Goal: Transaction & Acquisition: Purchase product/service

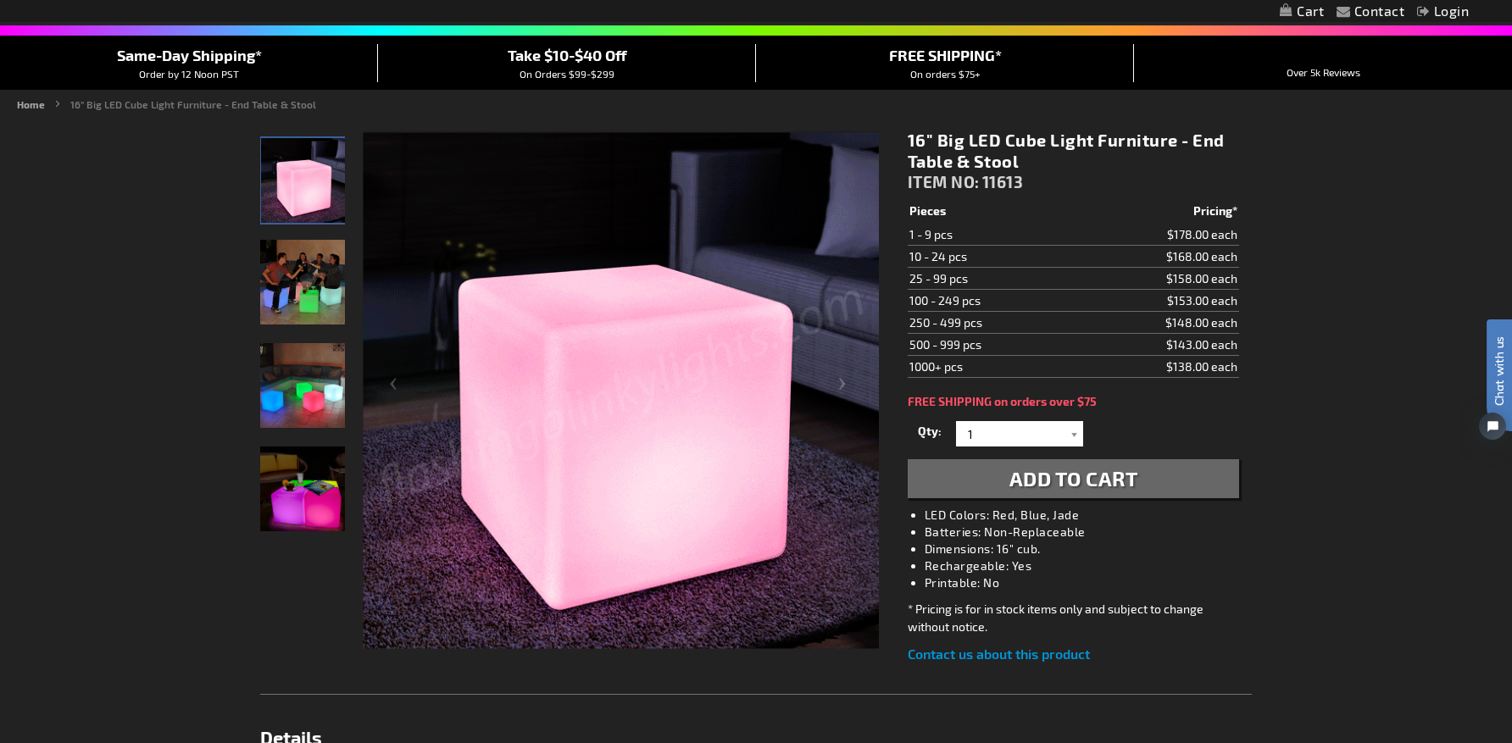
scroll to position [170, 0]
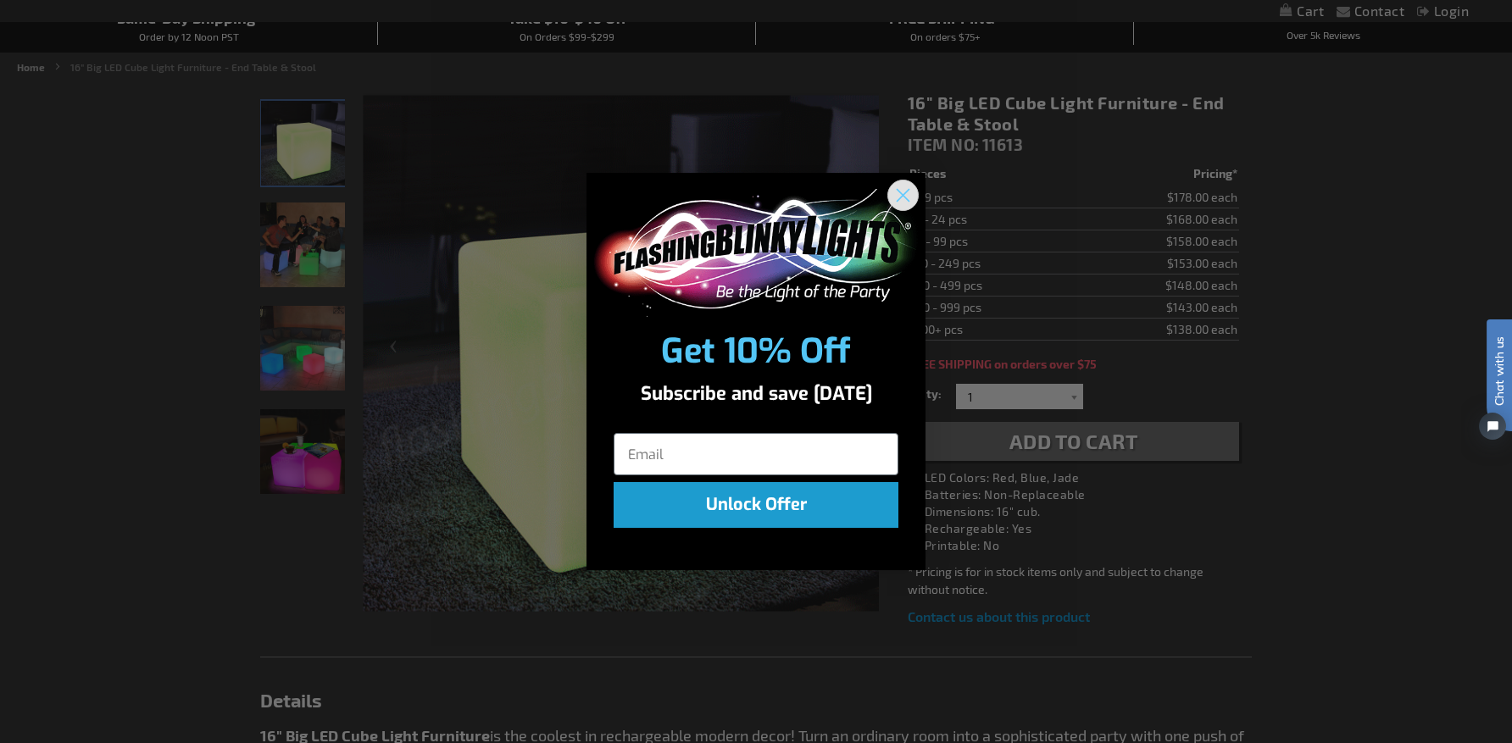
click at [909, 193] on circle "Close dialog" at bounding box center [903, 195] width 28 height 28
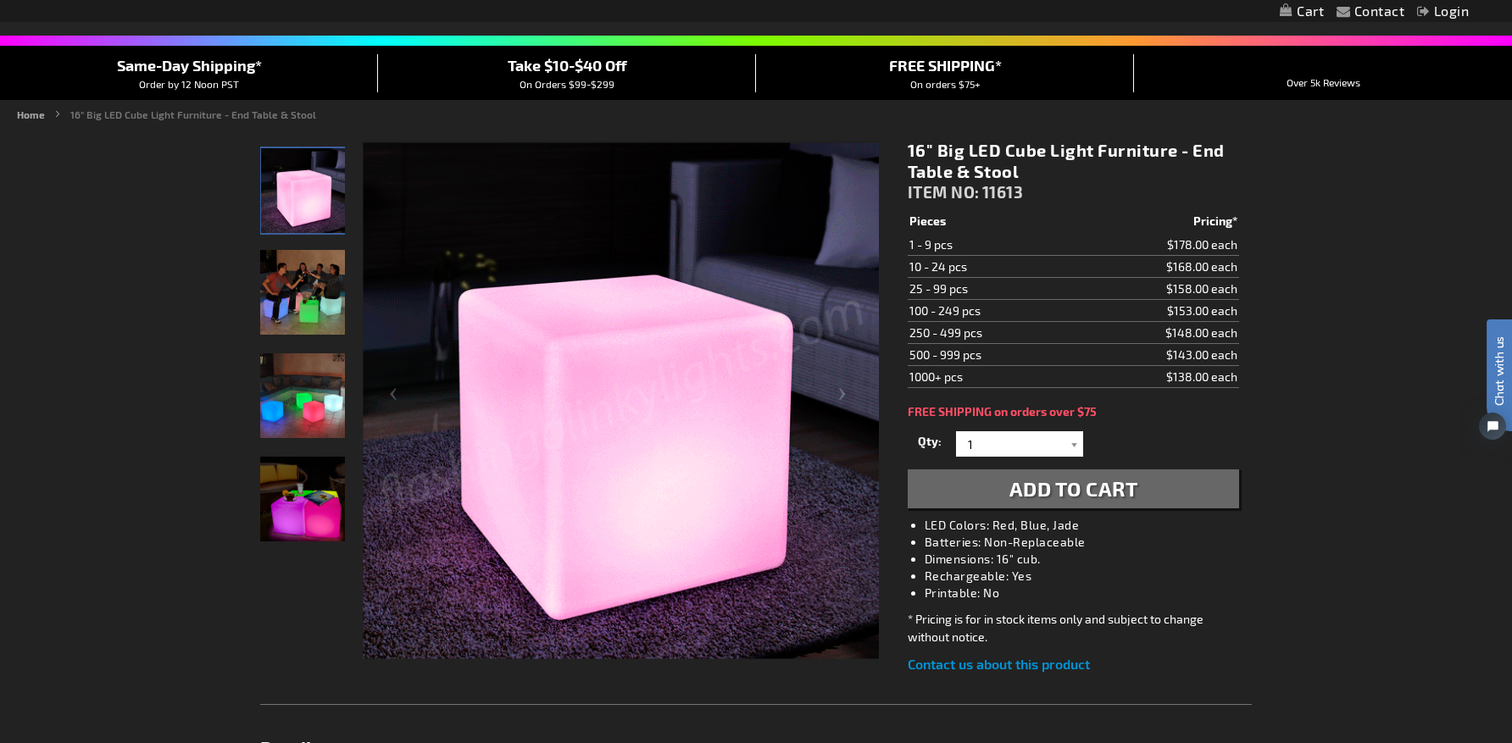
scroll to position [85, 0]
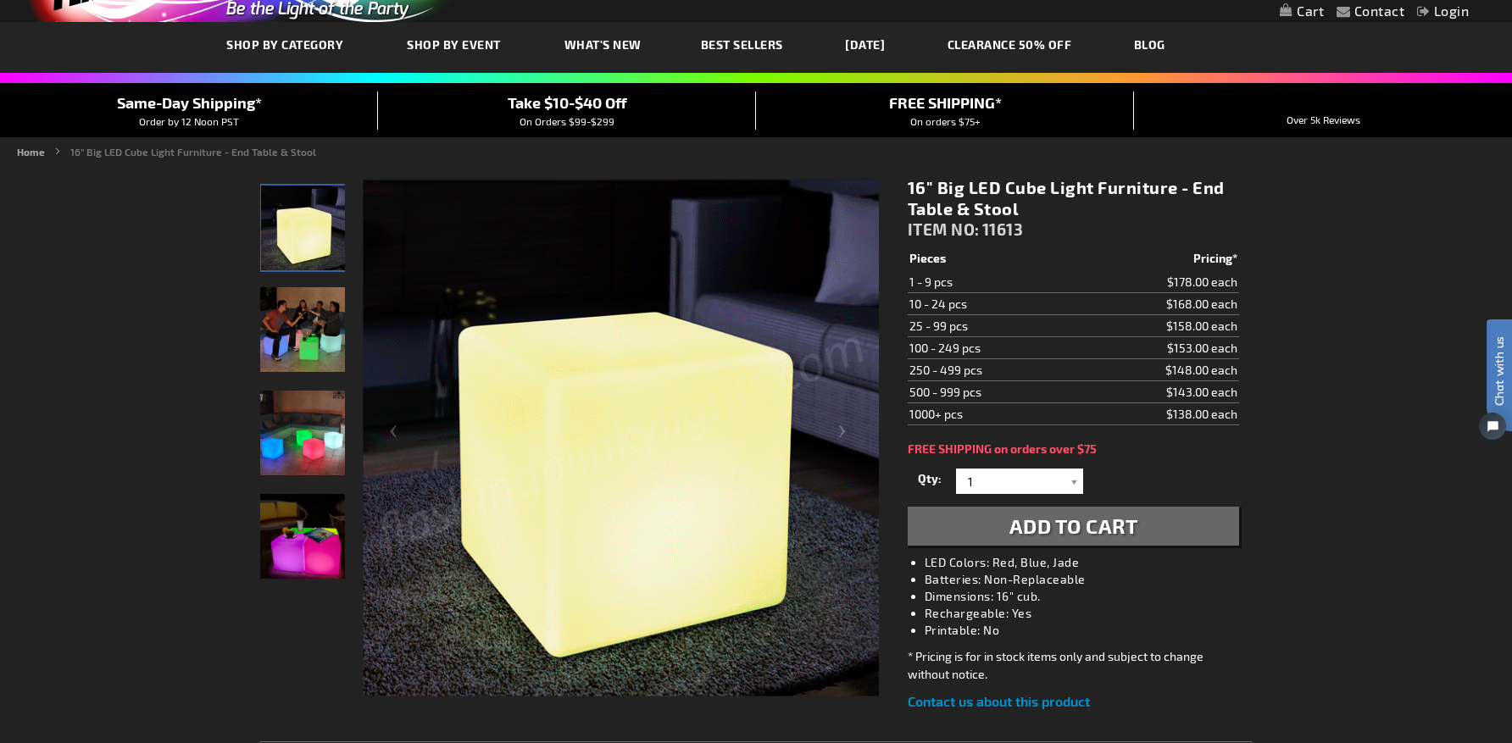
click at [1077, 526] on span "Add to Cart" at bounding box center [1074, 526] width 129 height 25
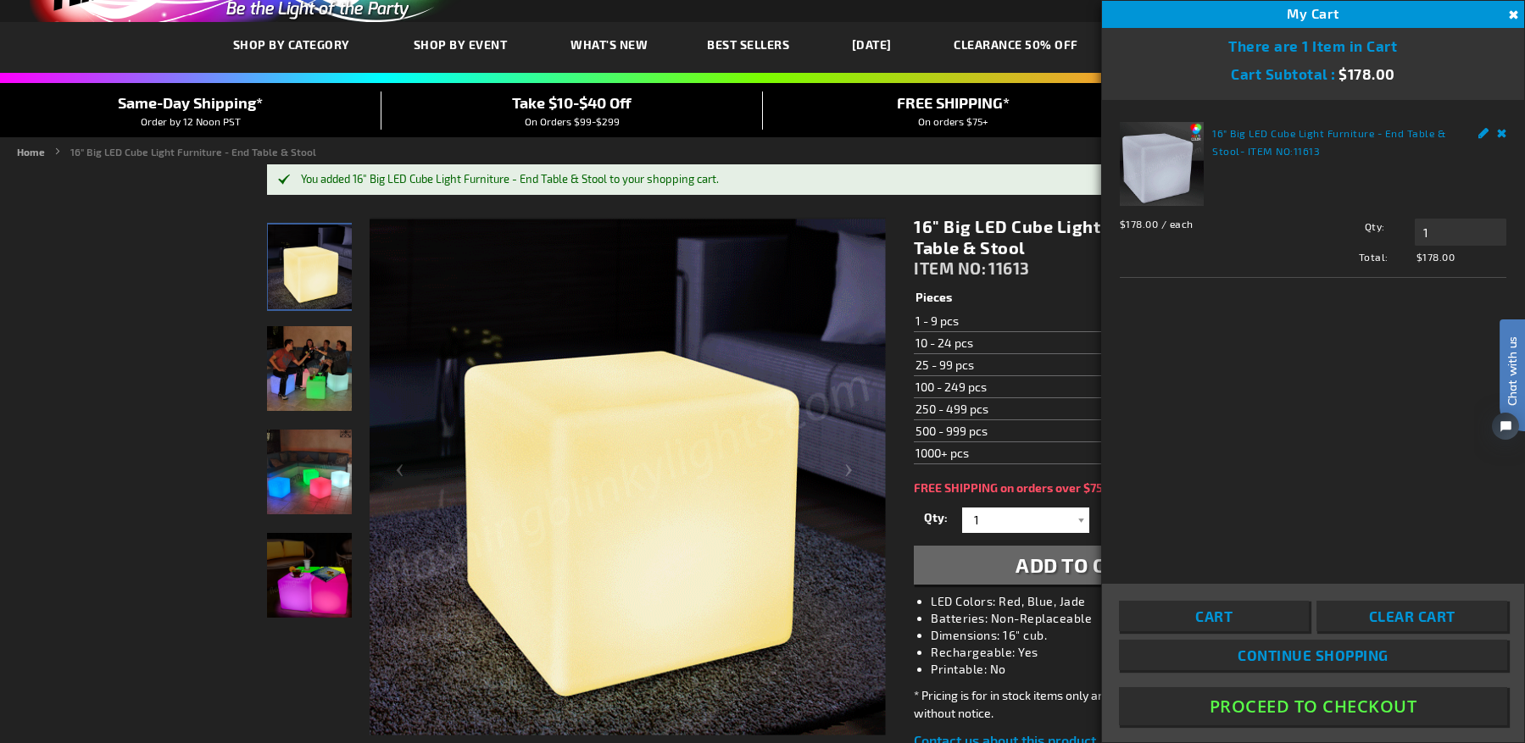
click at [1511, 13] on button "Close" at bounding box center [1511, 15] width 19 height 19
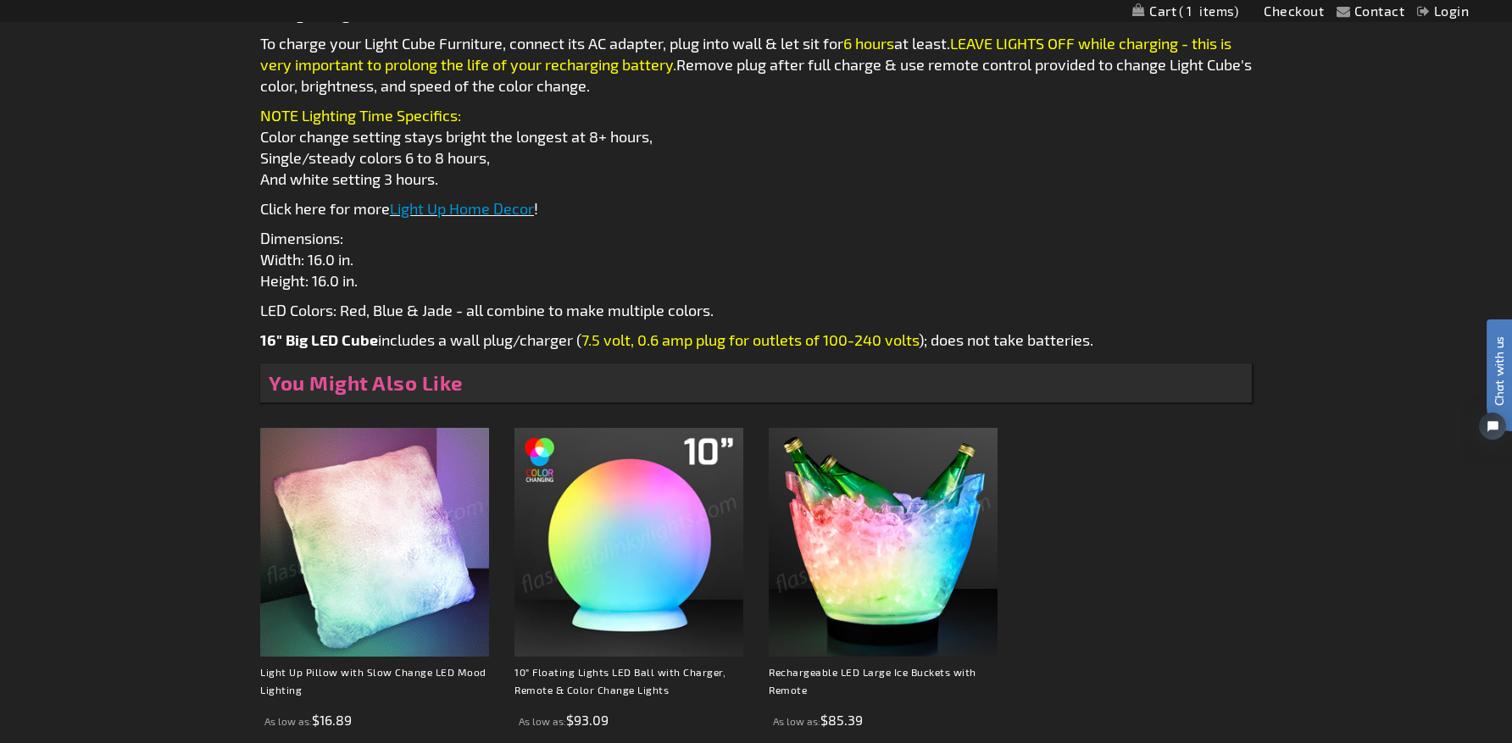
scroll to position [932, 0]
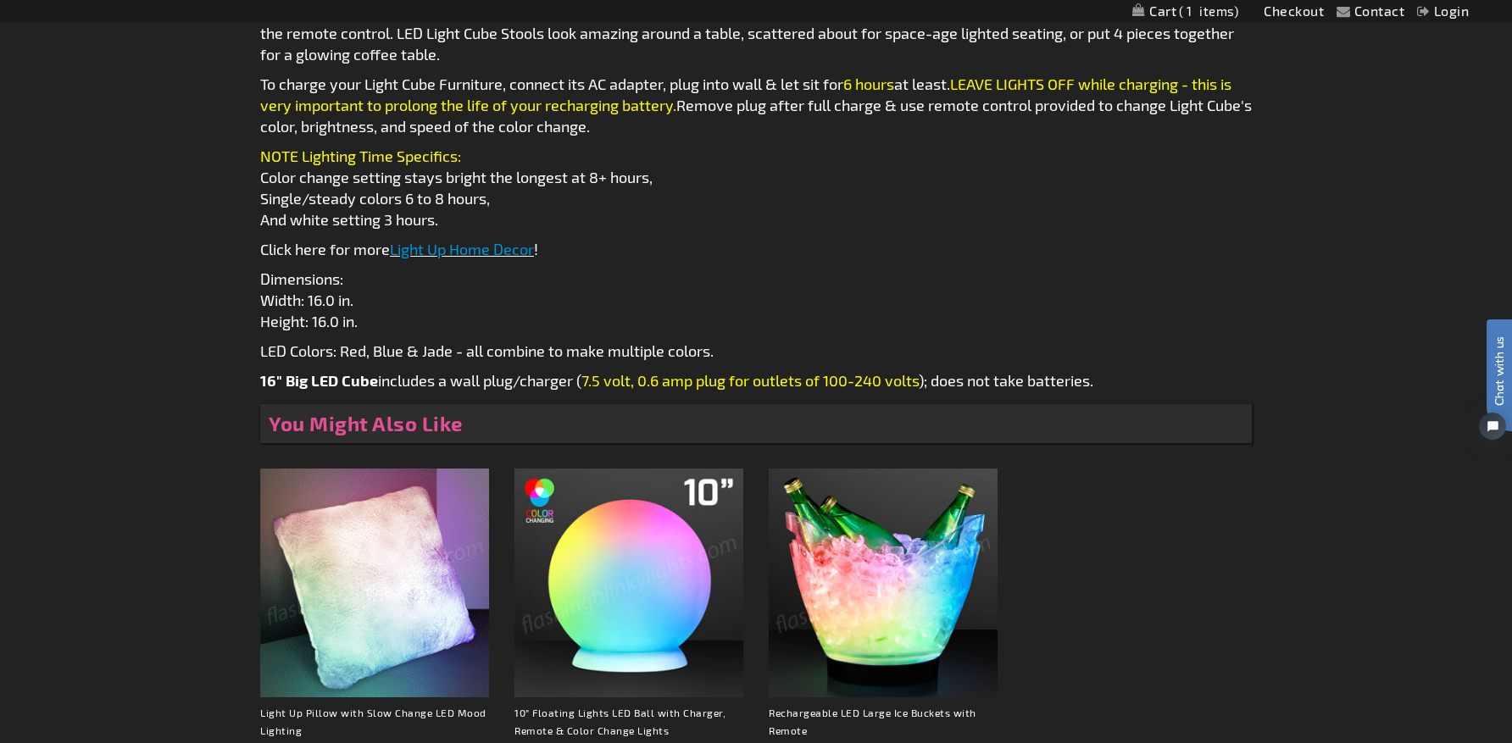
click at [491, 248] on link "Light Up Home Decor" at bounding box center [462, 249] width 144 height 19
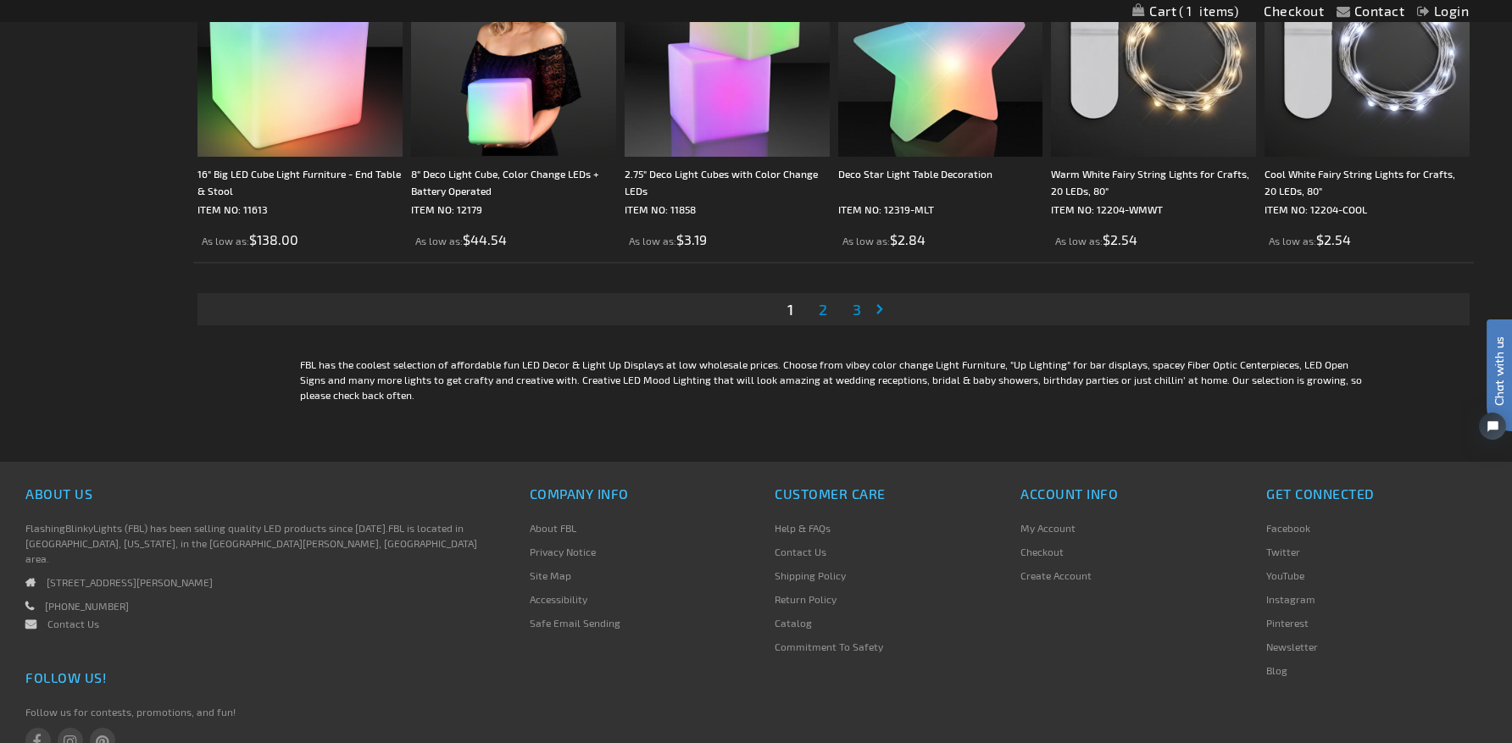
scroll to position [3560, 0]
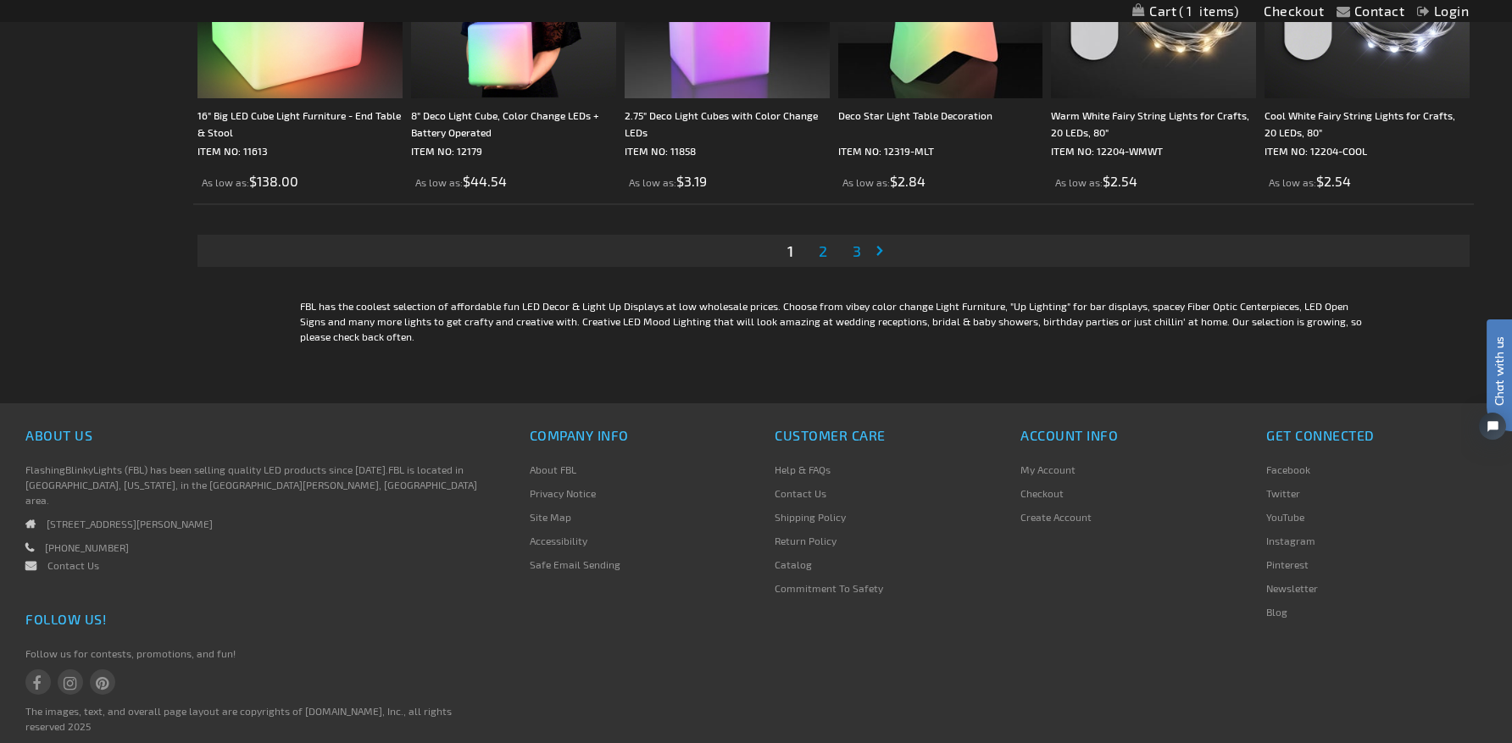
click at [822, 253] on span "2" at bounding box center [823, 251] width 8 height 19
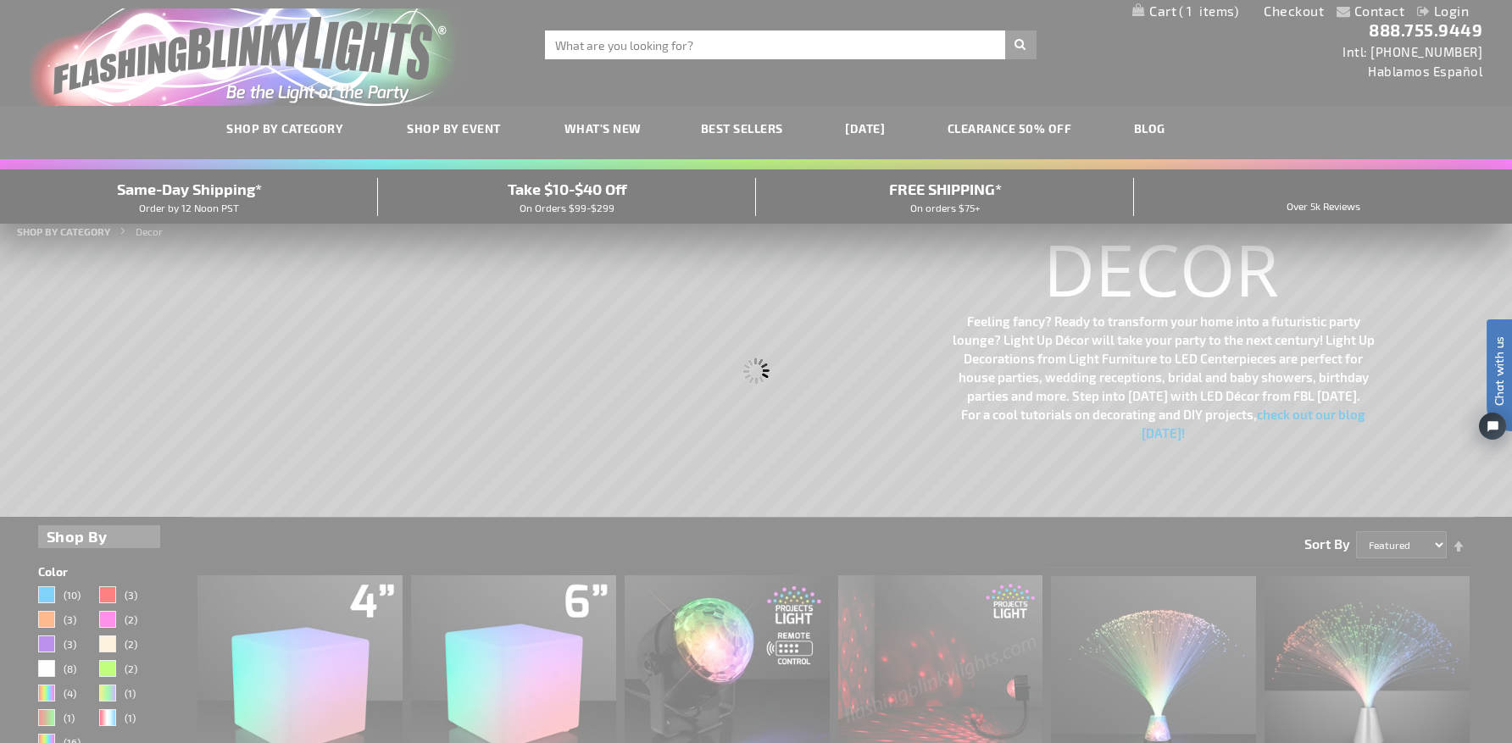
scroll to position [0, 0]
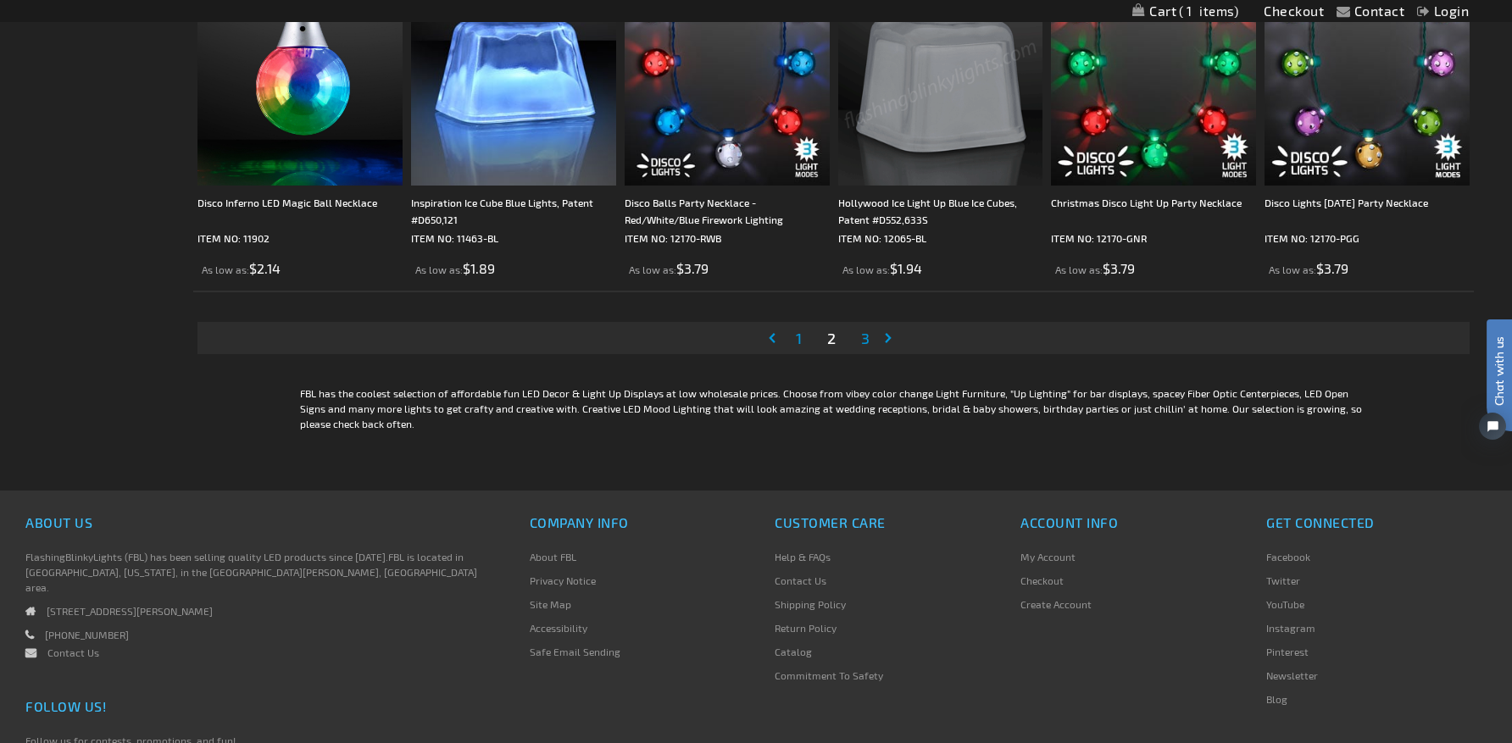
scroll to position [3476, 0]
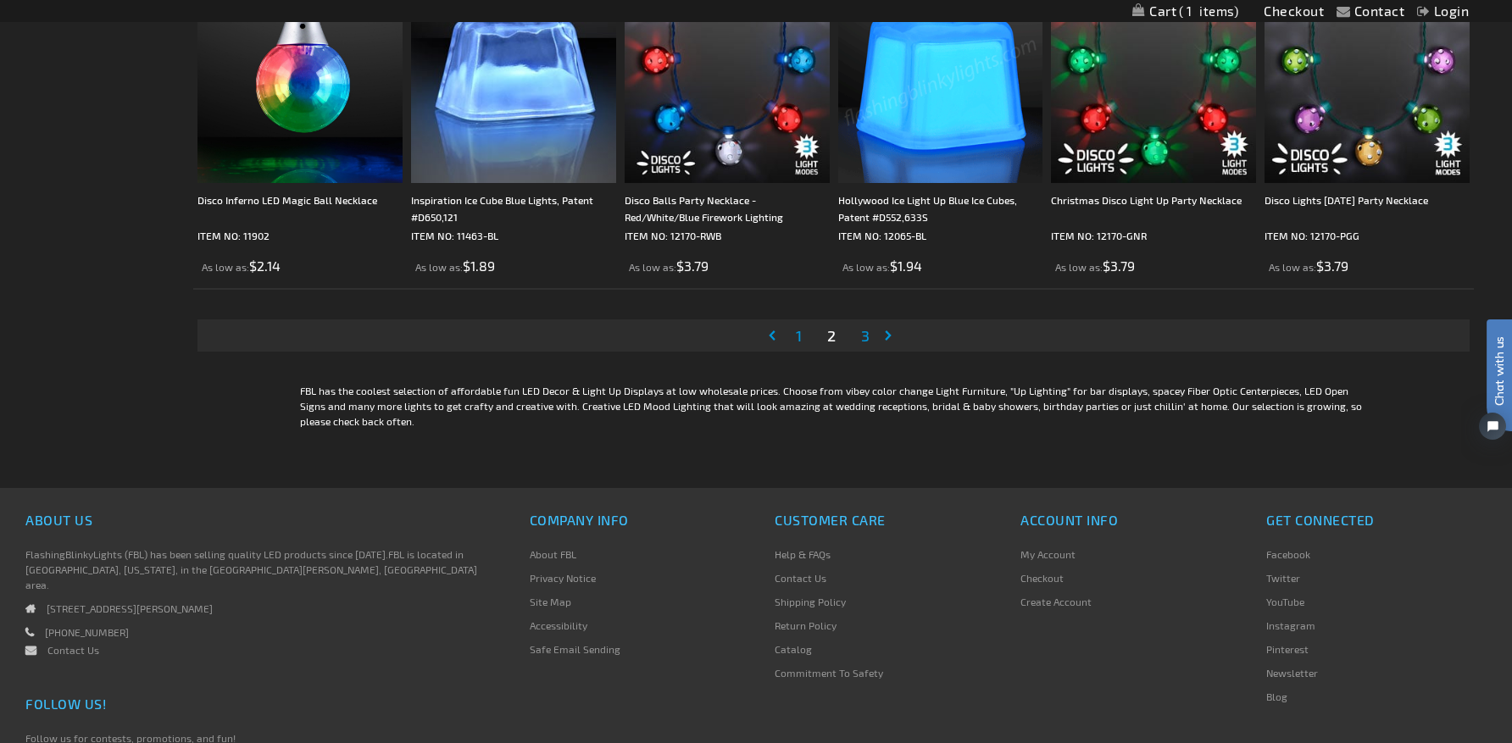
click at [866, 335] on span "3" at bounding box center [865, 335] width 8 height 19
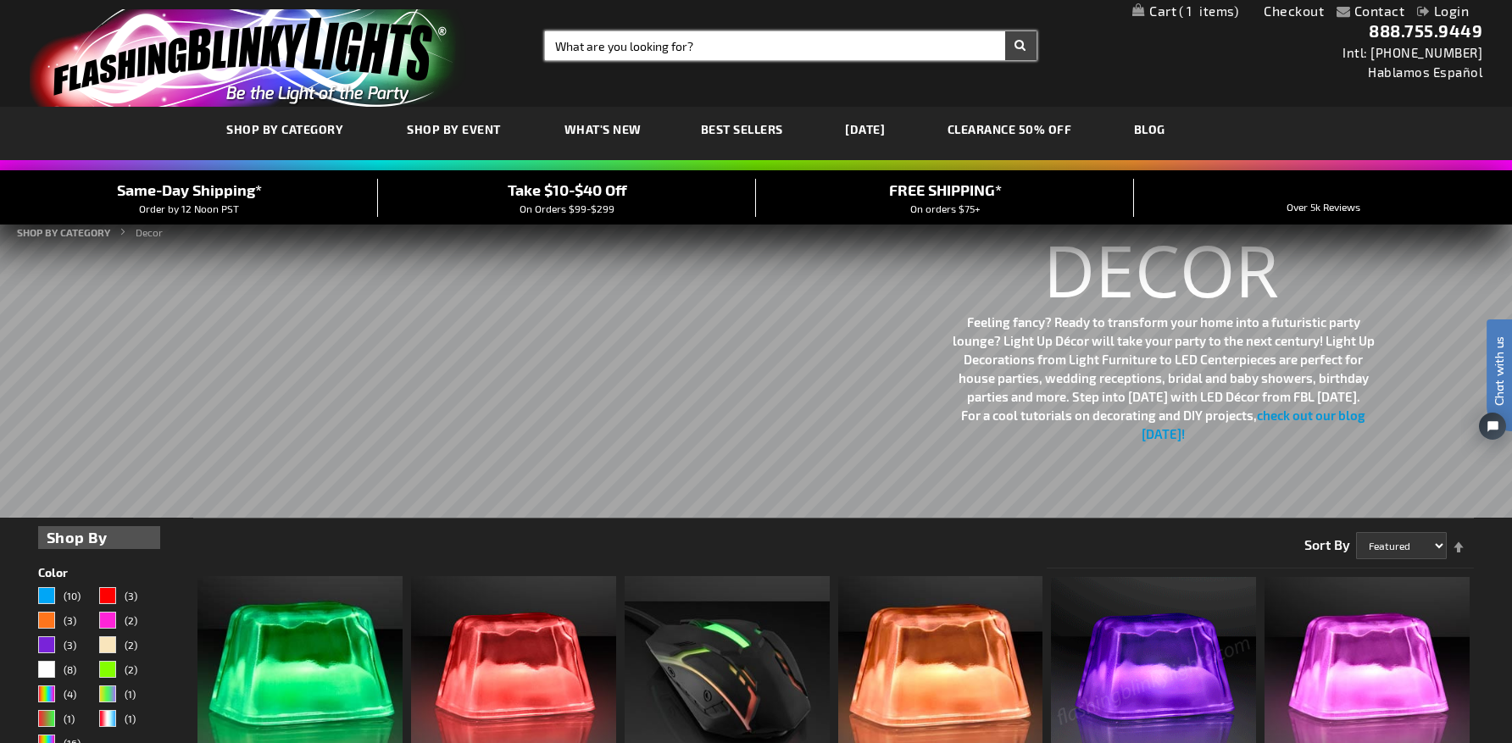
click at [717, 41] on input "Search" at bounding box center [791, 45] width 492 height 29
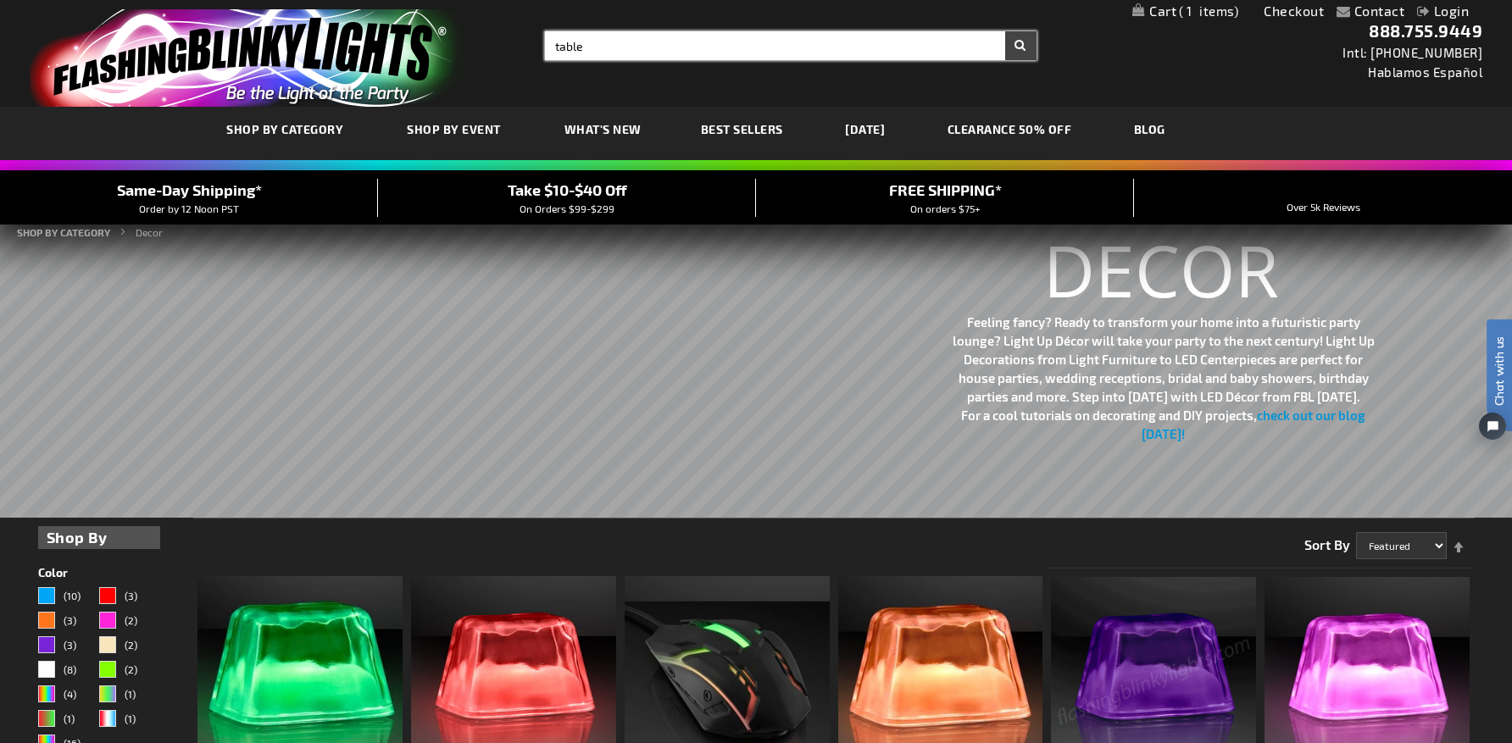
type input "table"
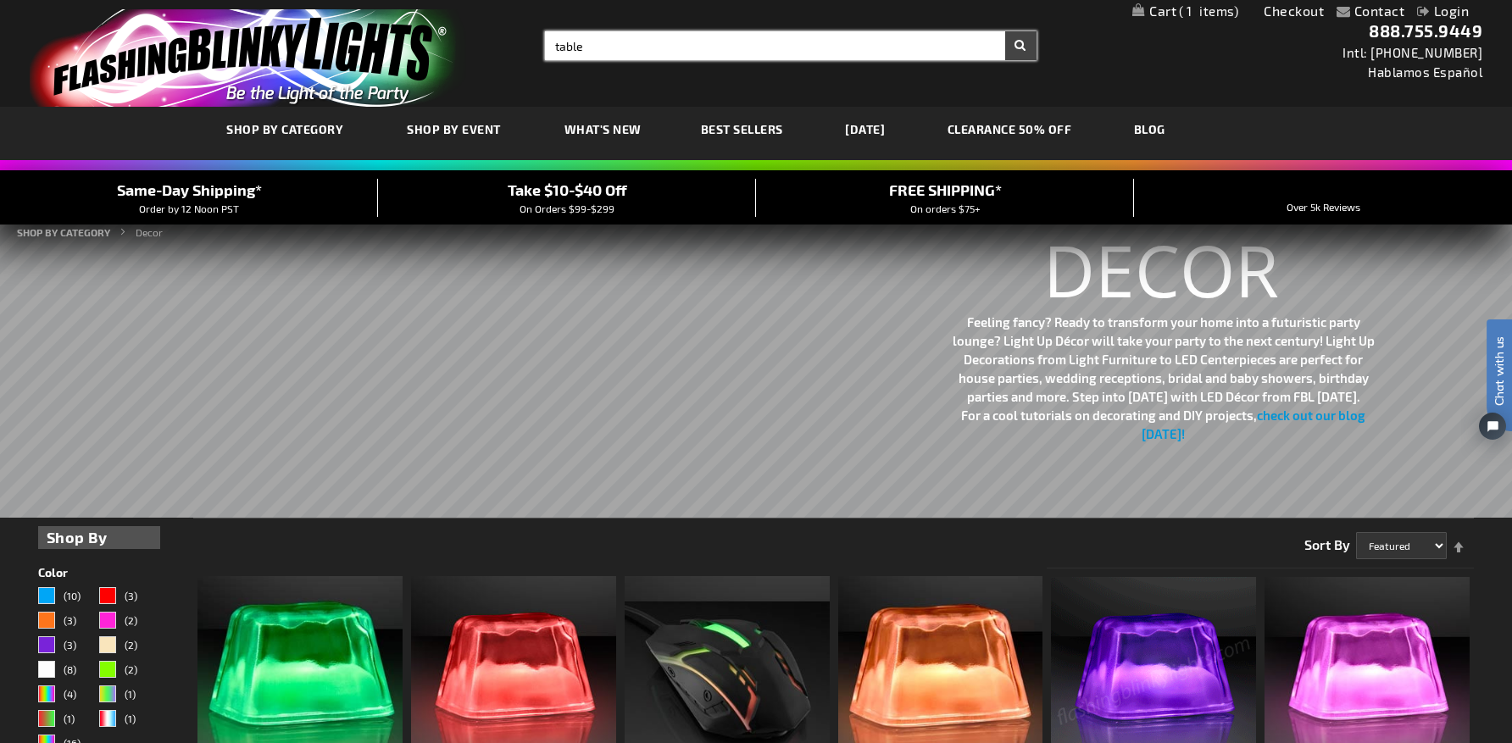
click at [1005, 31] on button "Search" at bounding box center [1020, 45] width 31 height 29
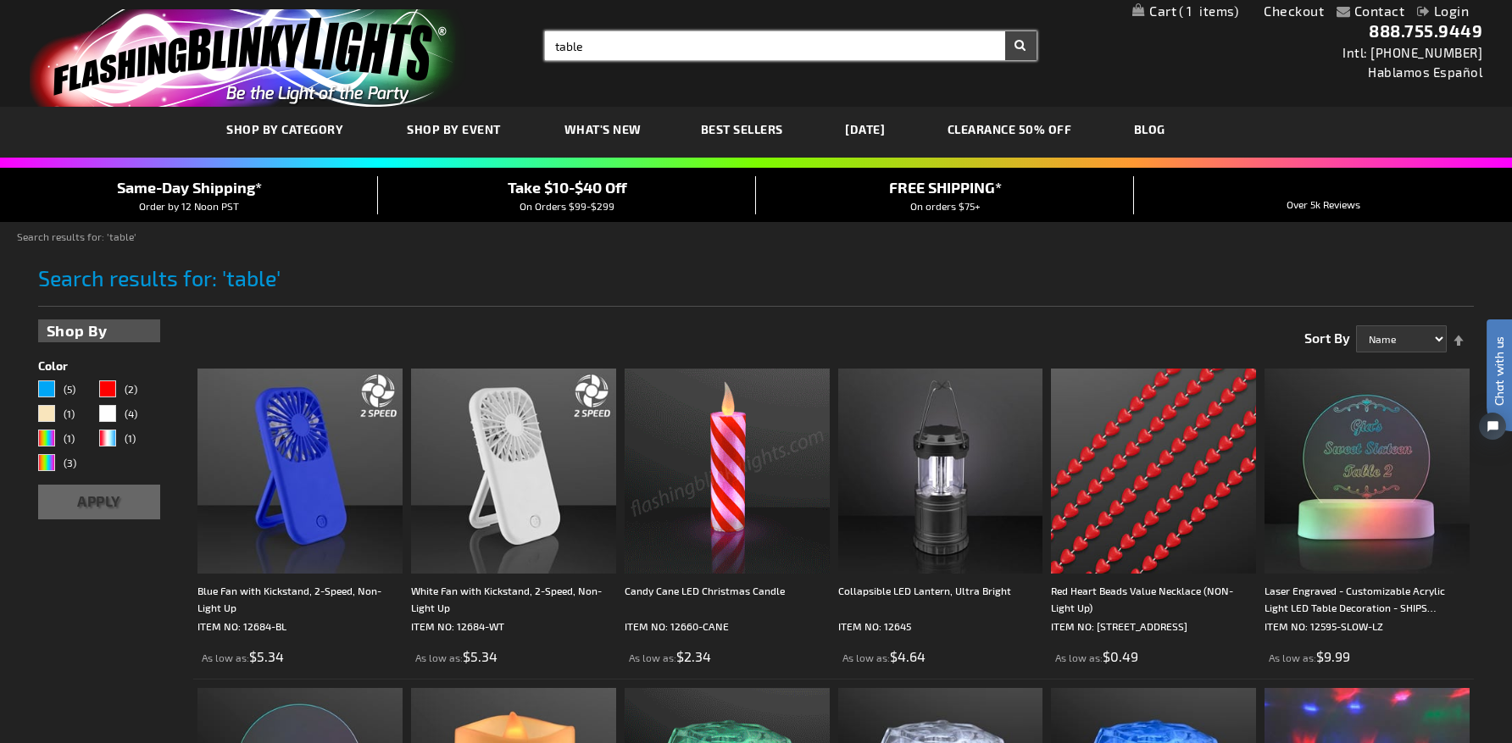
click at [632, 37] on input "table" at bounding box center [791, 45] width 492 height 29
drag, startPoint x: 609, startPoint y: 39, endPoint x: 493, endPoint y: 48, distance: 115.7
click at [493, 48] on div "Toggle Nav Search Search table × Search 888.755.9449 Intl: 818-753-8303 Hablamo…" at bounding box center [756, 53] width 1512 height 107
type input "bench"
click at [1005, 31] on button "Search" at bounding box center [1020, 45] width 31 height 29
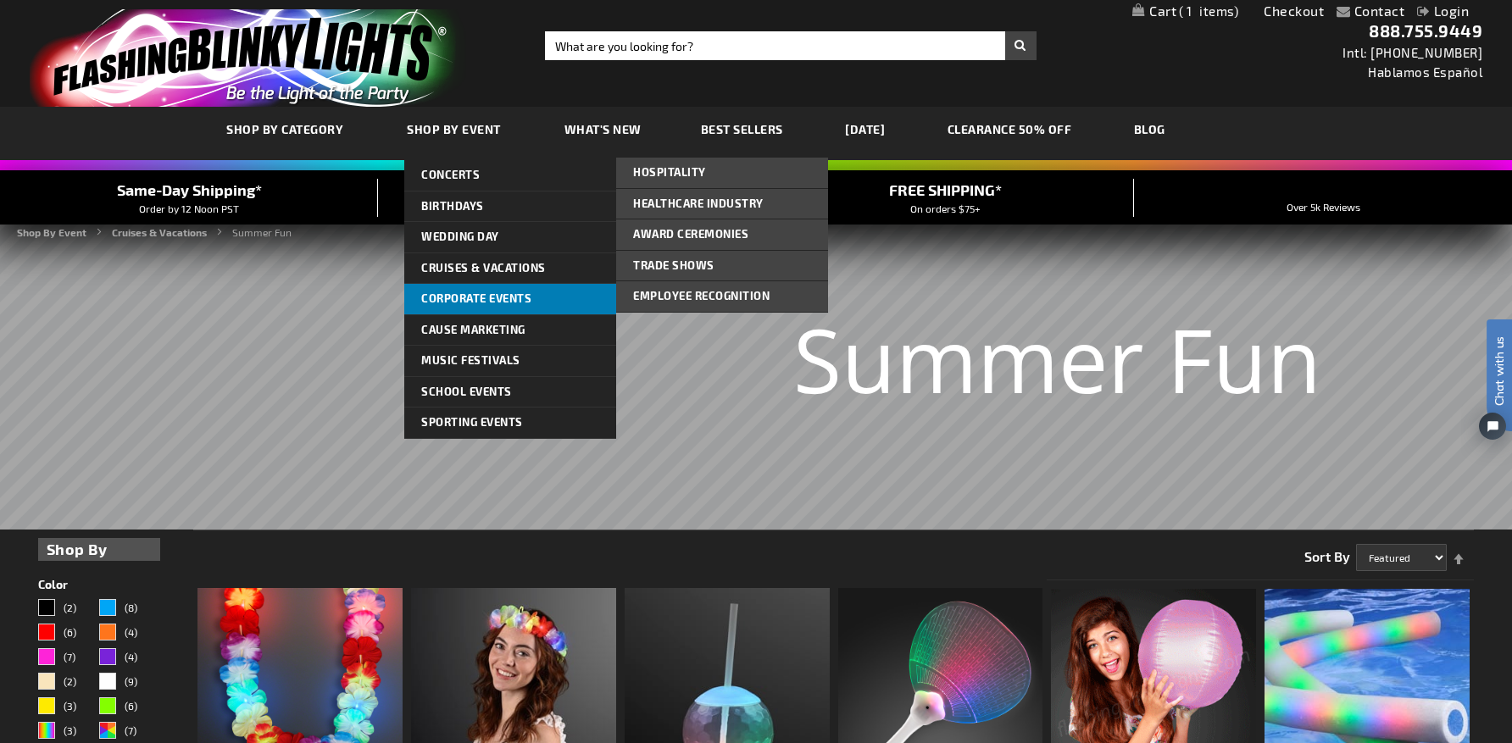
click at [456, 295] on span "Corporate Events" at bounding box center [476, 299] width 110 height 14
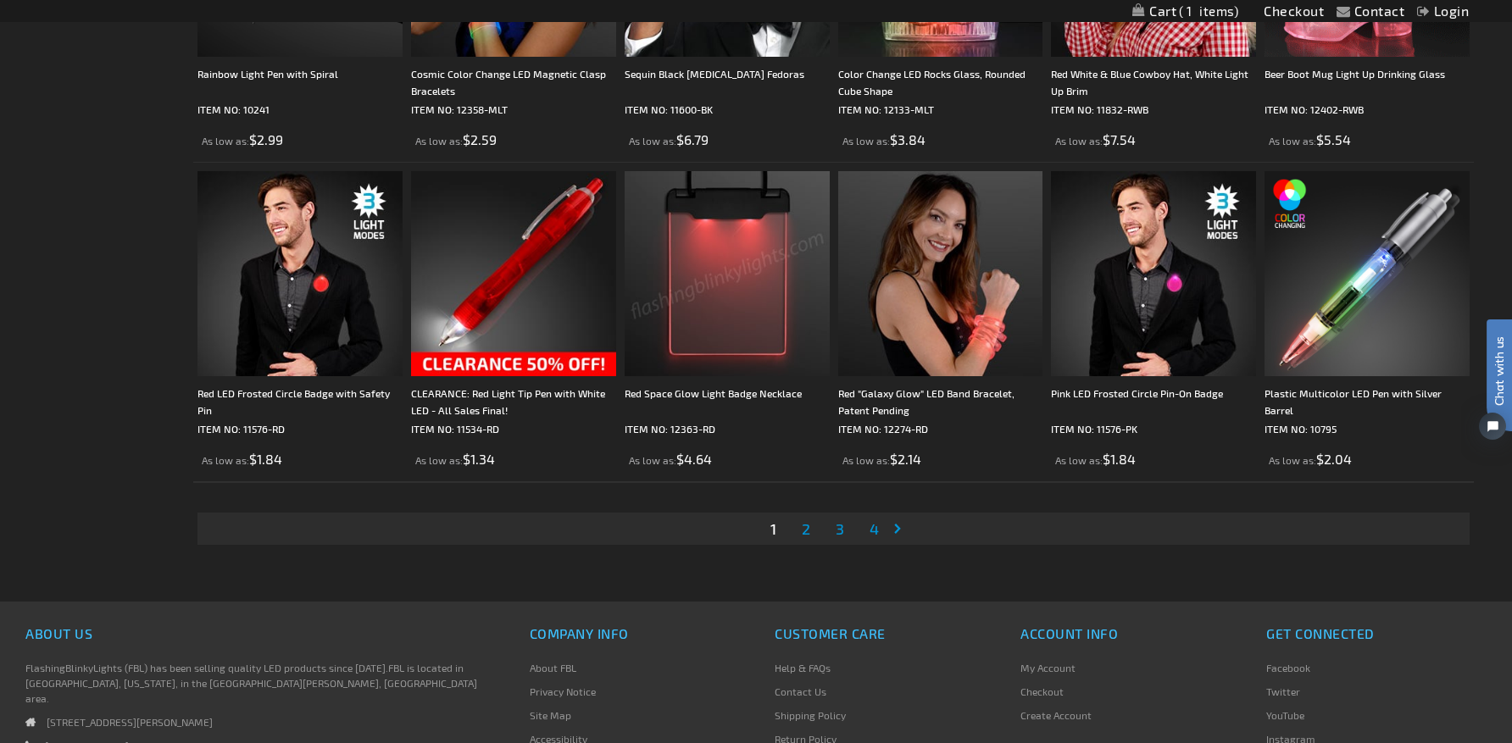
scroll to position [3391, 0]
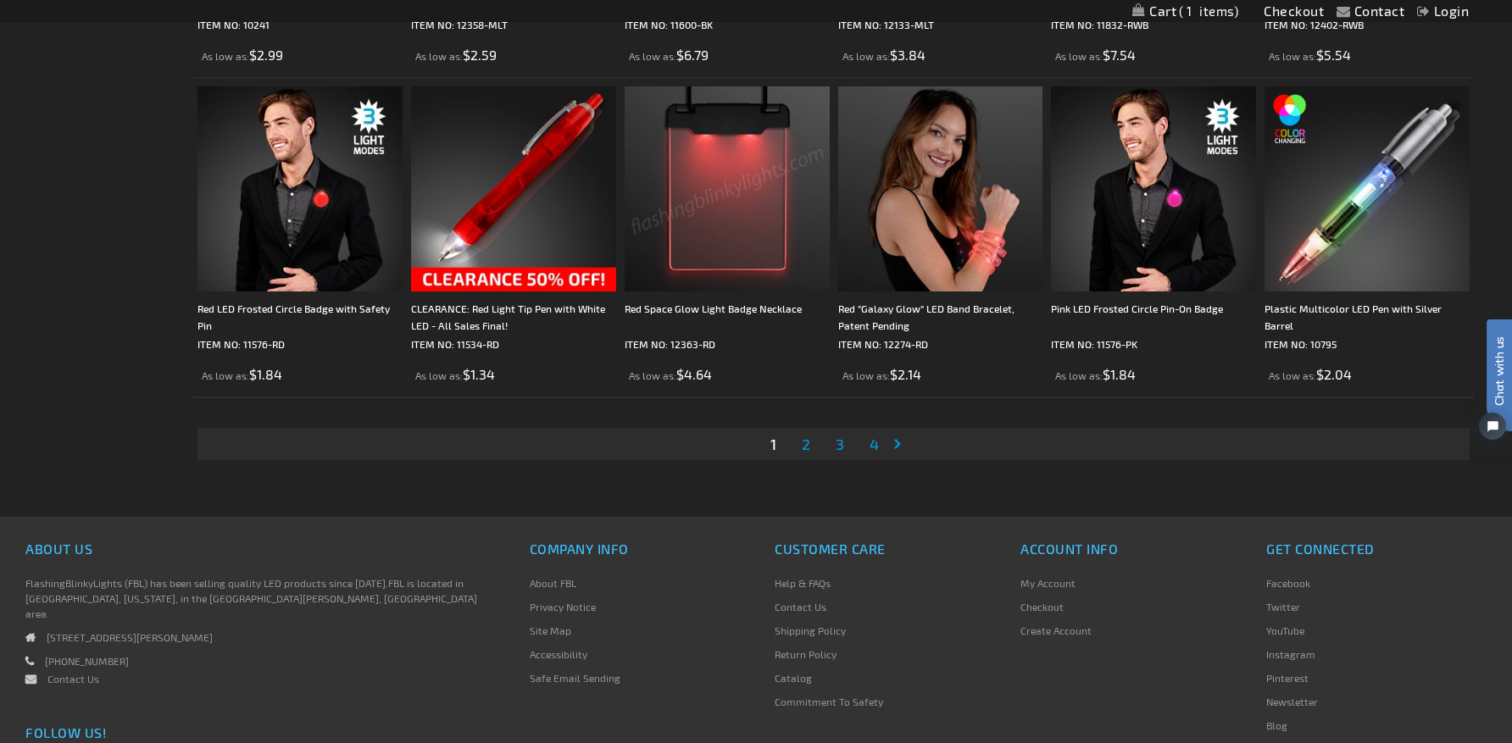
click at [811, 447] on link "Page 2" at bounding box center [806, 443] width 15 height 25
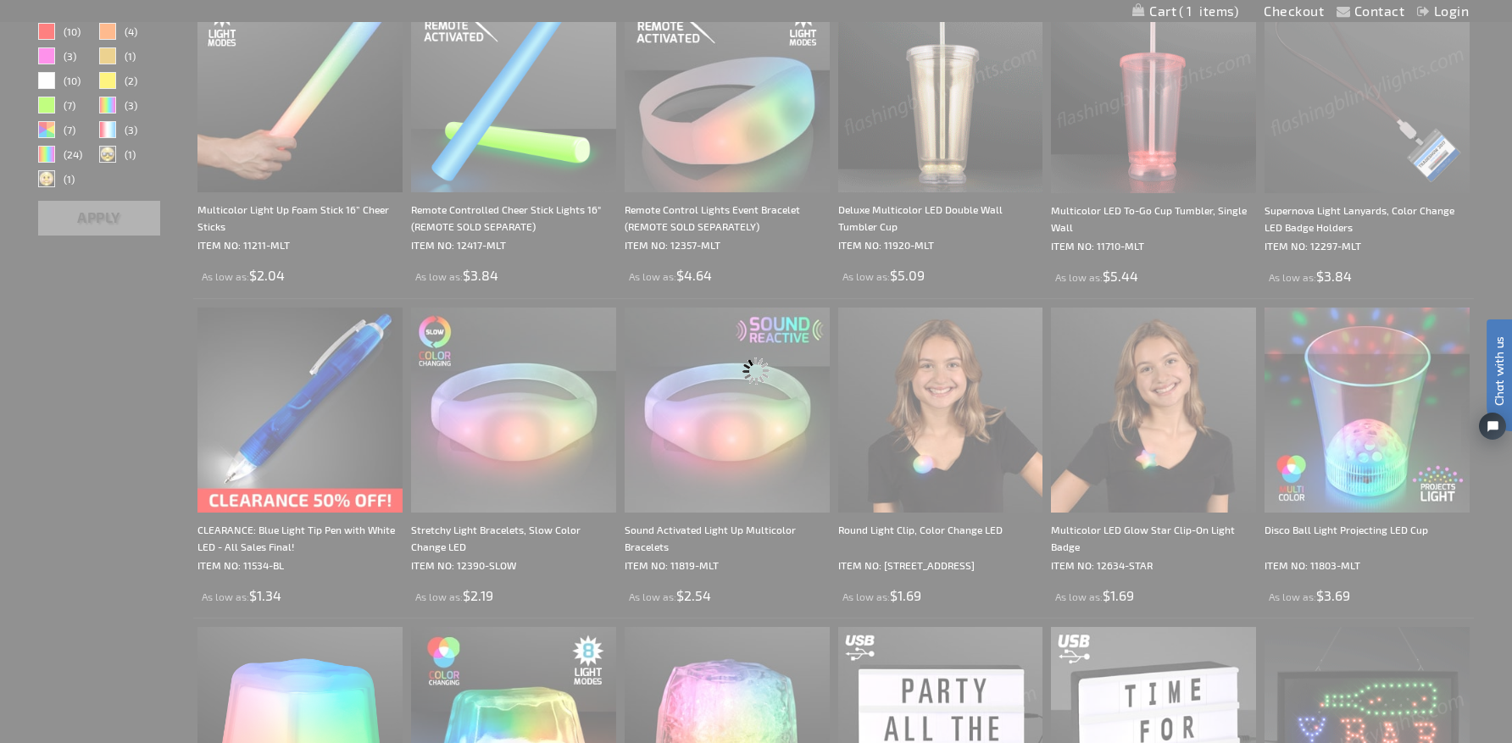
scroll to position [0, 0]
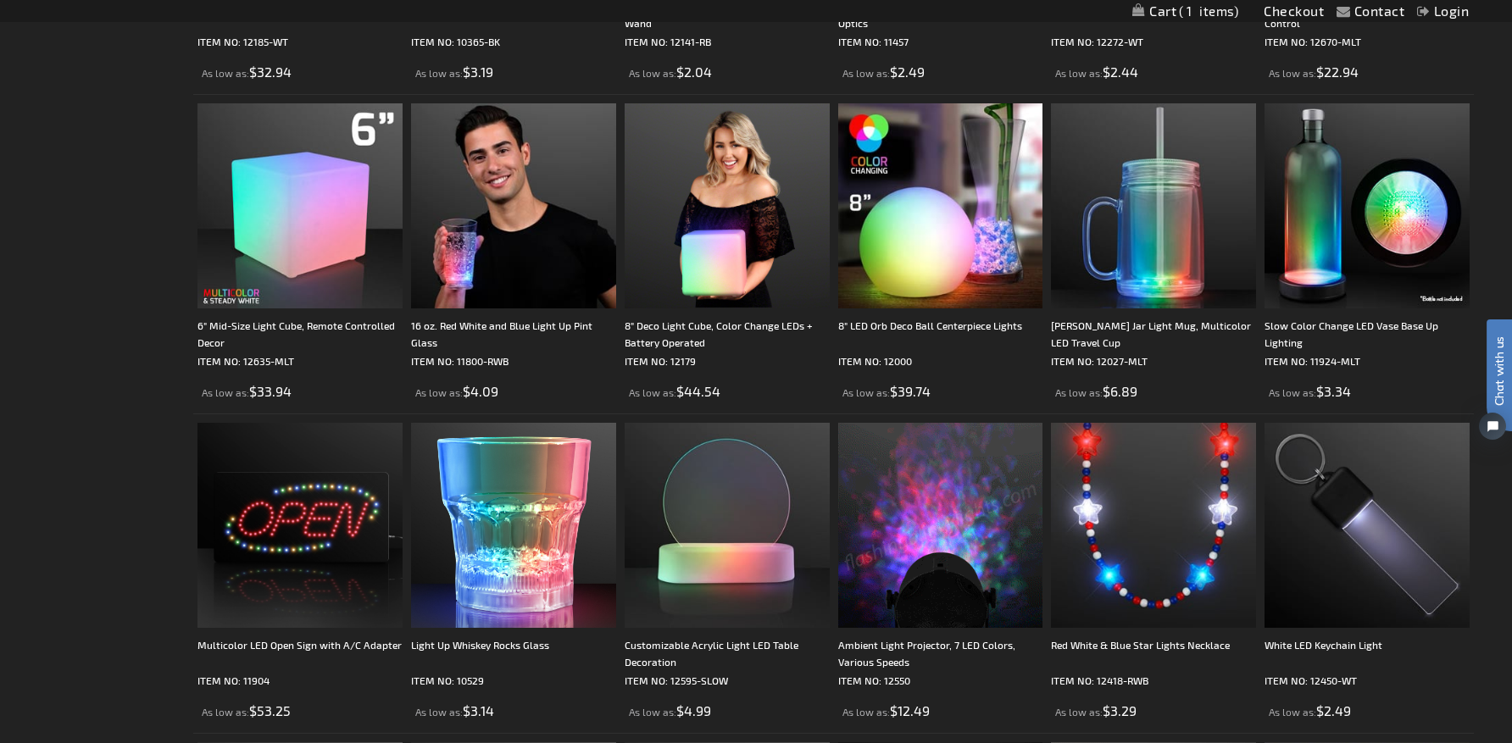
scroll to position [1441, 0]
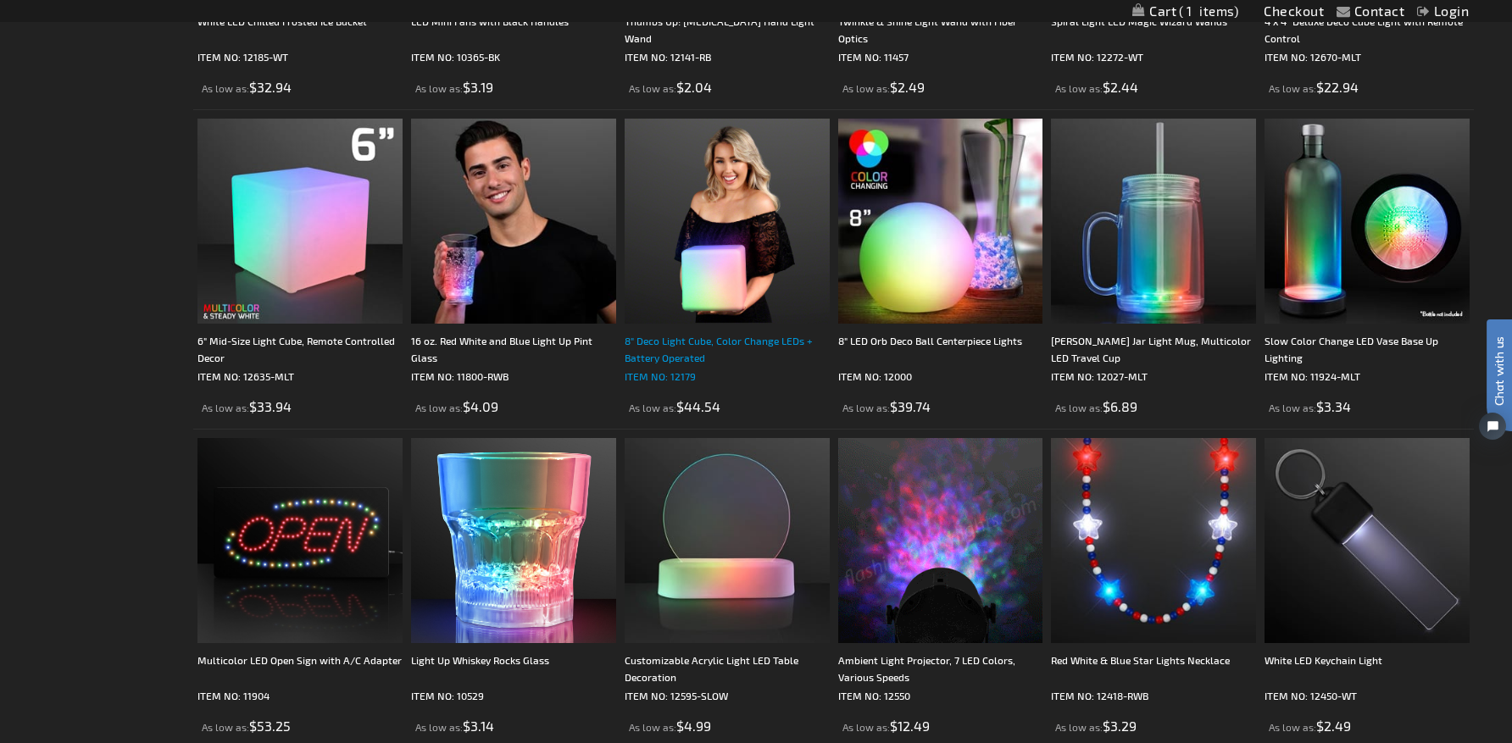
click at [697, 339] on div "8" Deco Light Cube, Color Change LEDs + Battery Operated" at bounding box center [727, 349] width 205 height 34
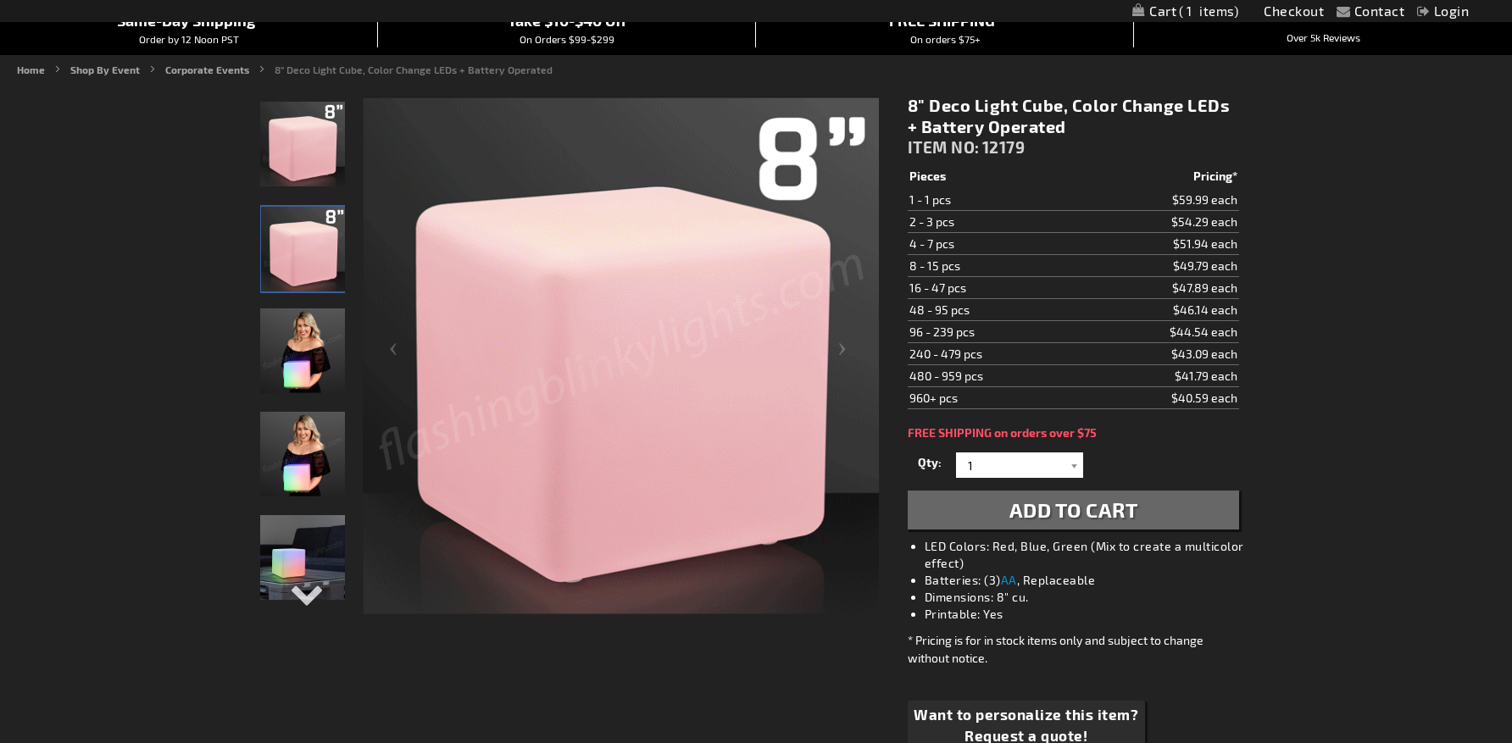
click at [1049, 506] on span "Add to Cart" at bounding box center [1074, 510] width 129 height 25
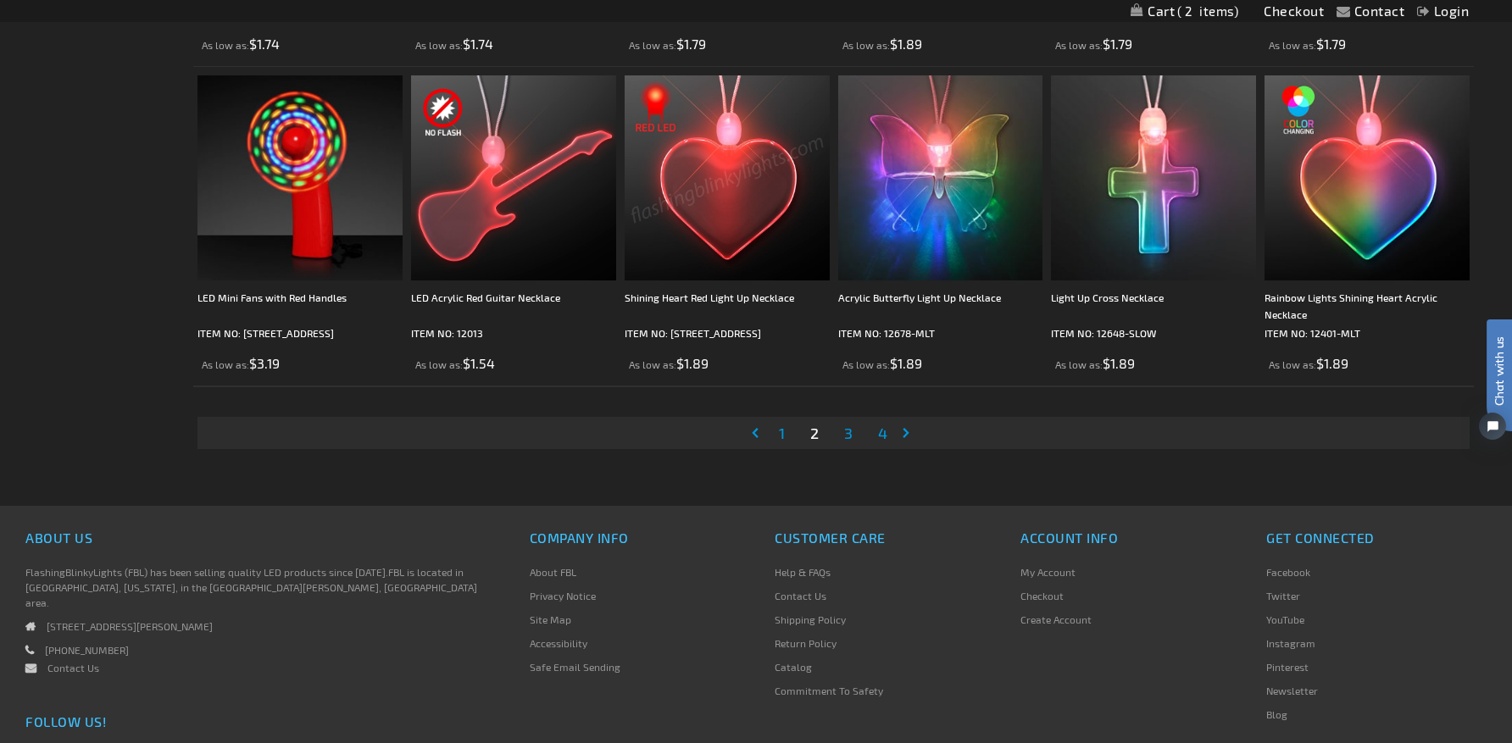
scroll to position [3476, 0]
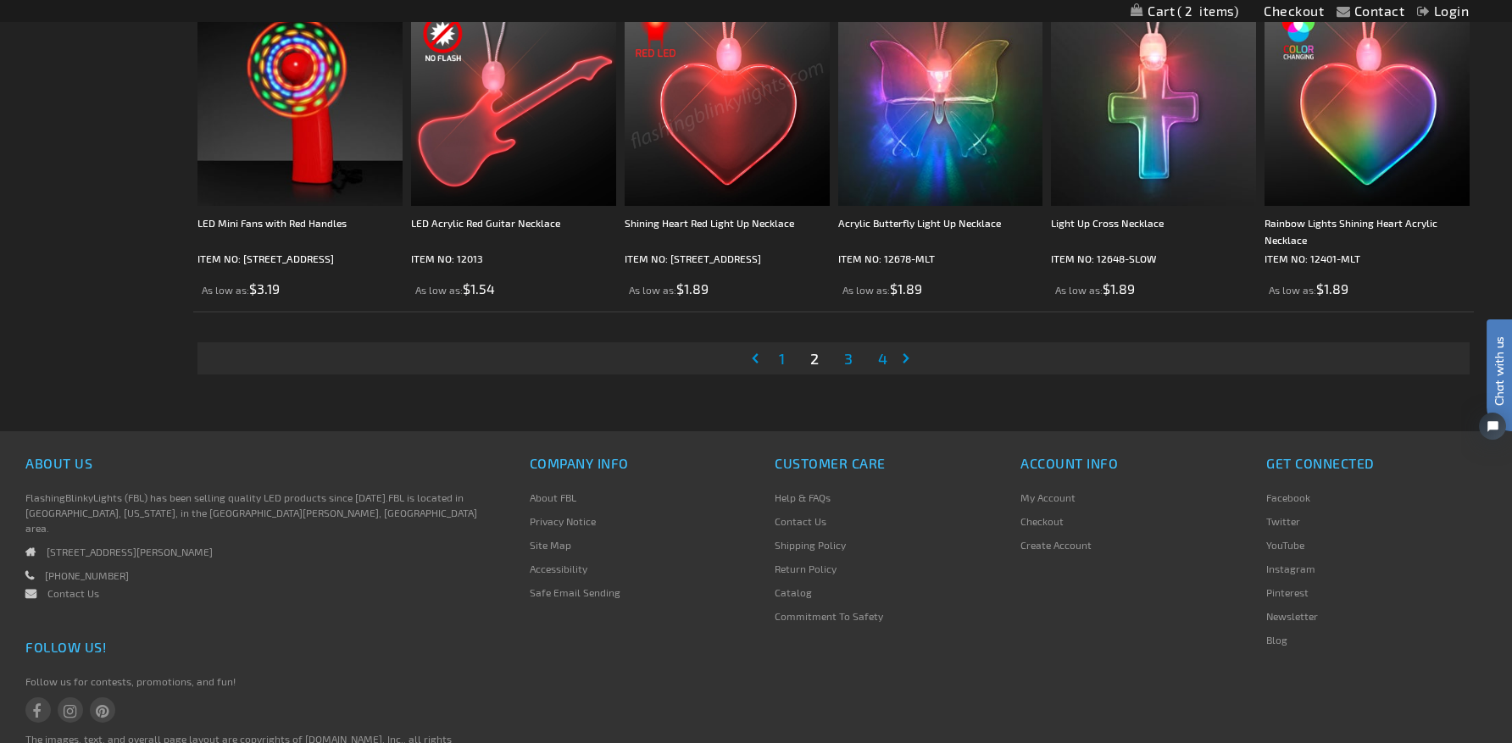
click at [847, 353] on span "3" at bounding box center [848, 358] width 8 height 19
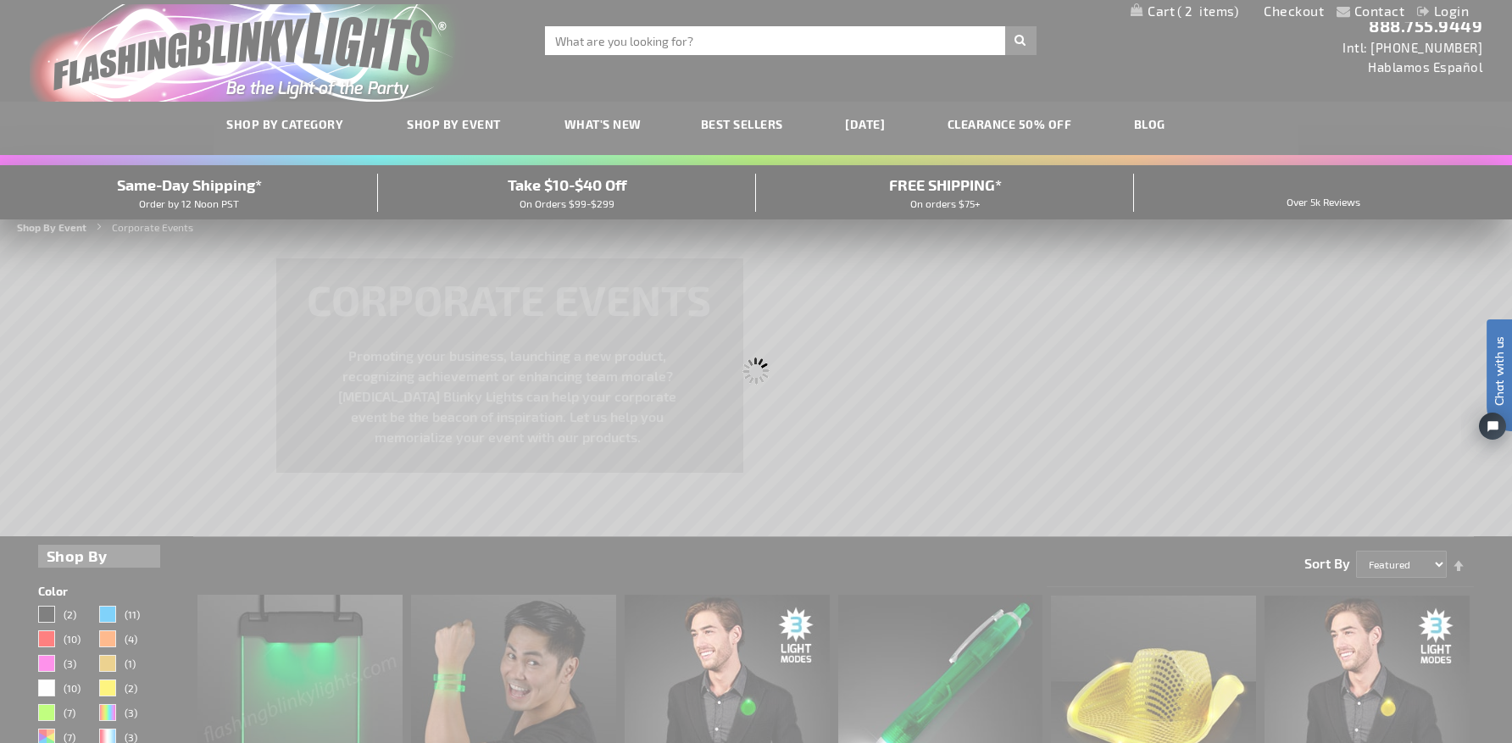
scroll to position [0, 0]
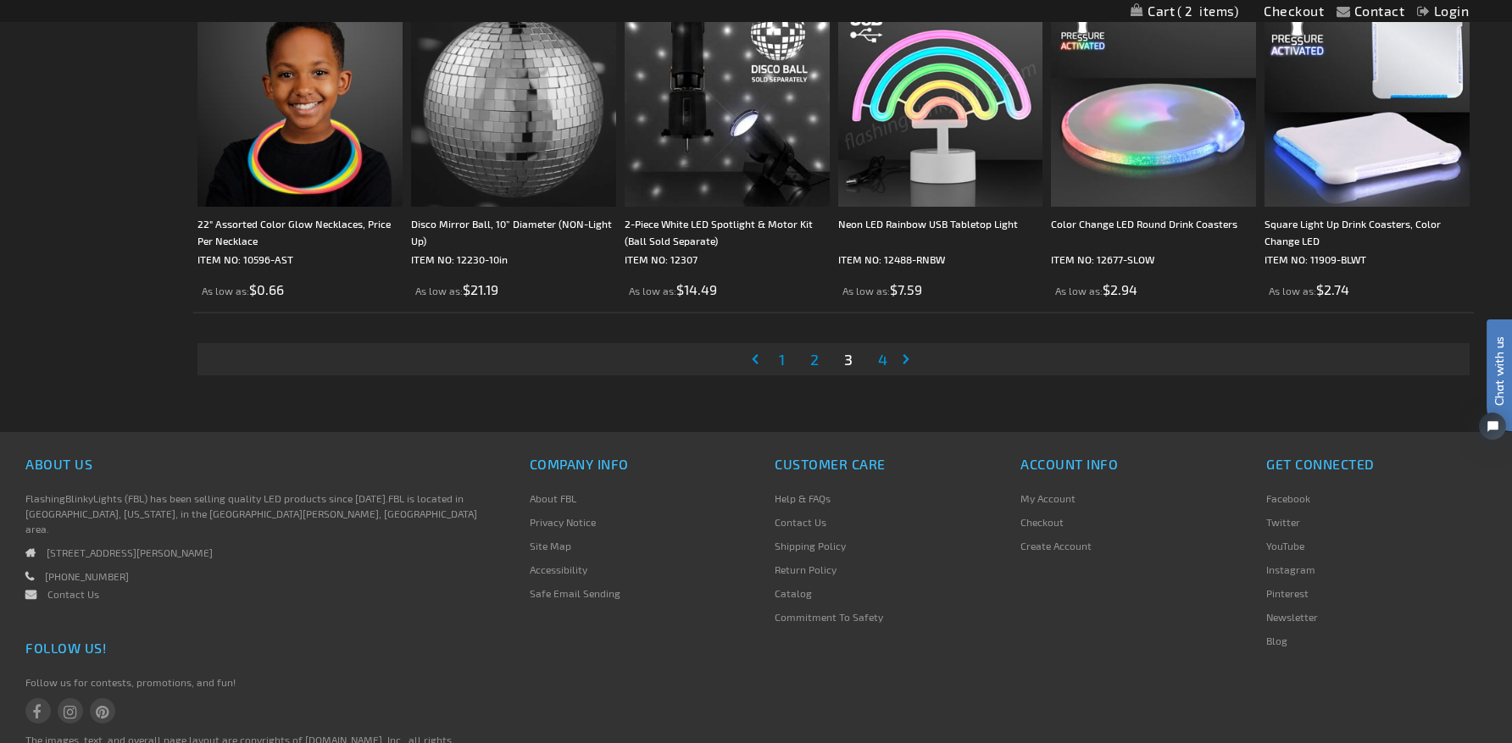
scroll to position [3560, 0]
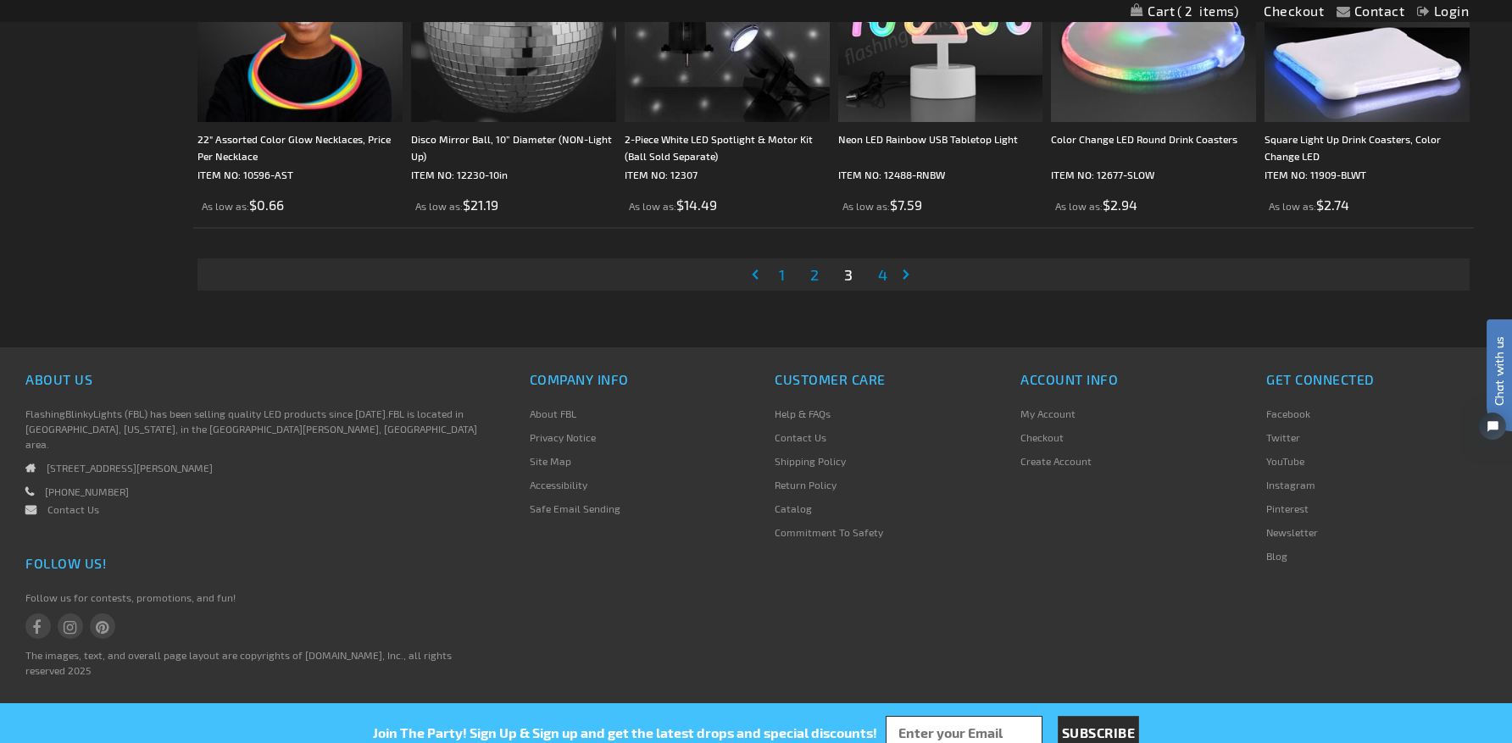
click at [882, 275] on span "4" at bounding box center [882, 274] width 9 height 19
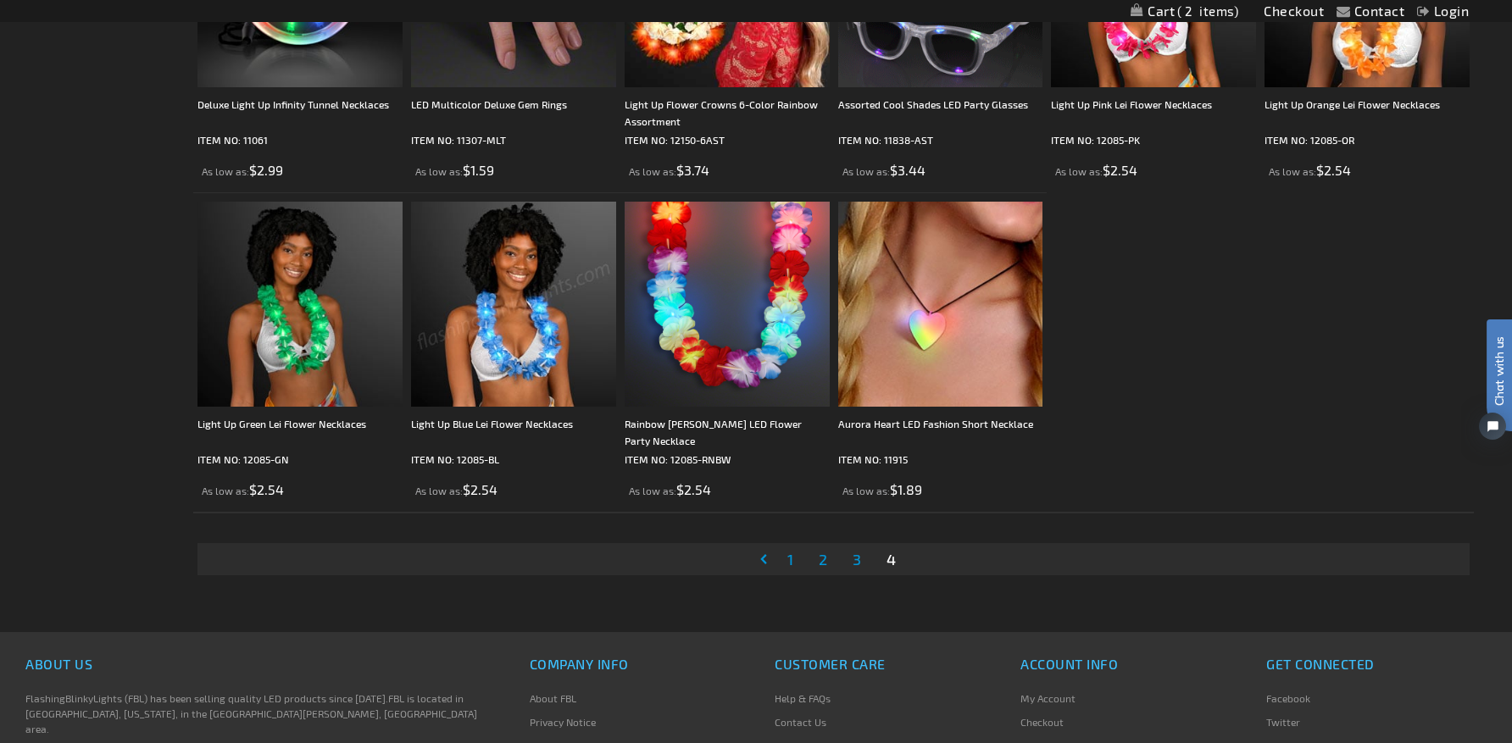
scroll to position [1187, 0]
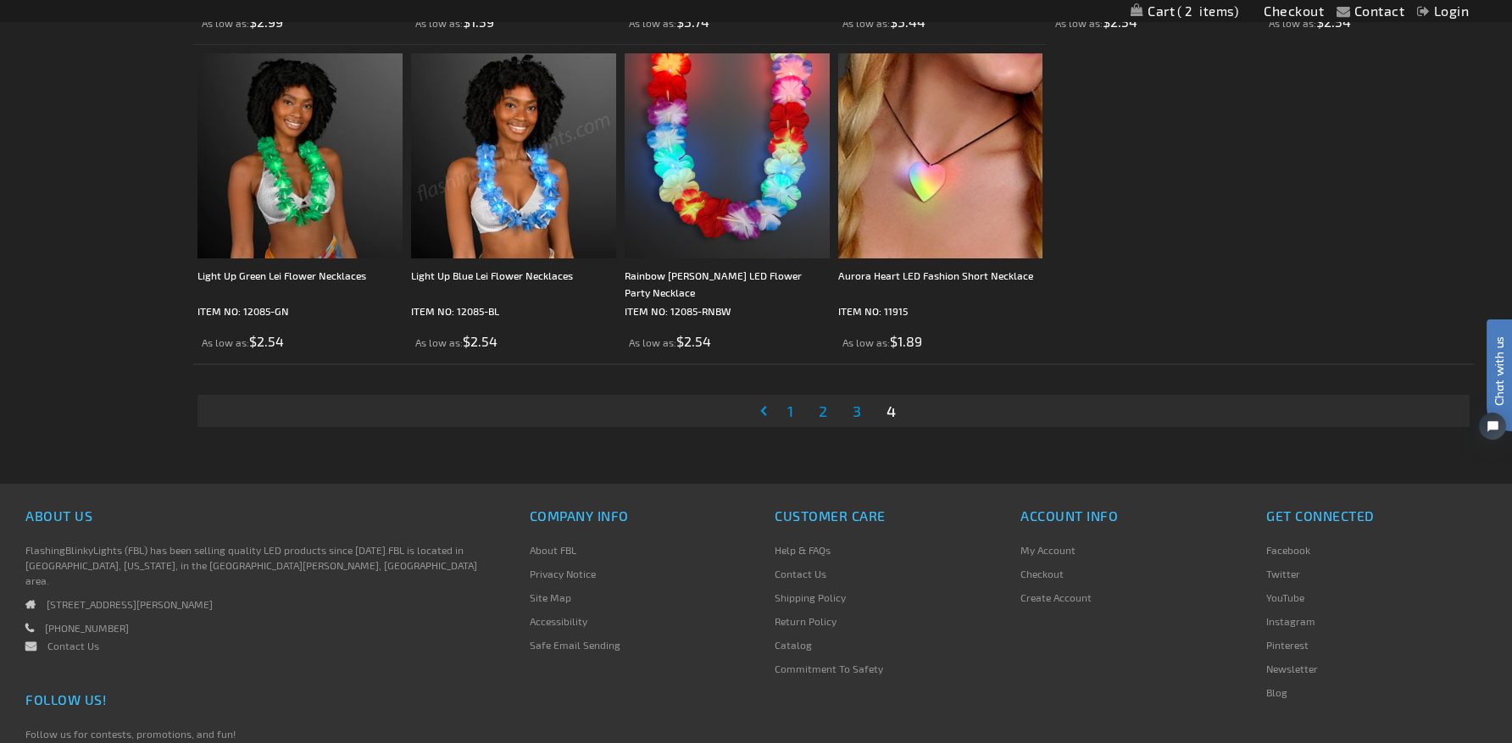
click at [820, 408] on span "2" at bounding box center [823, 411] width 8 height 19
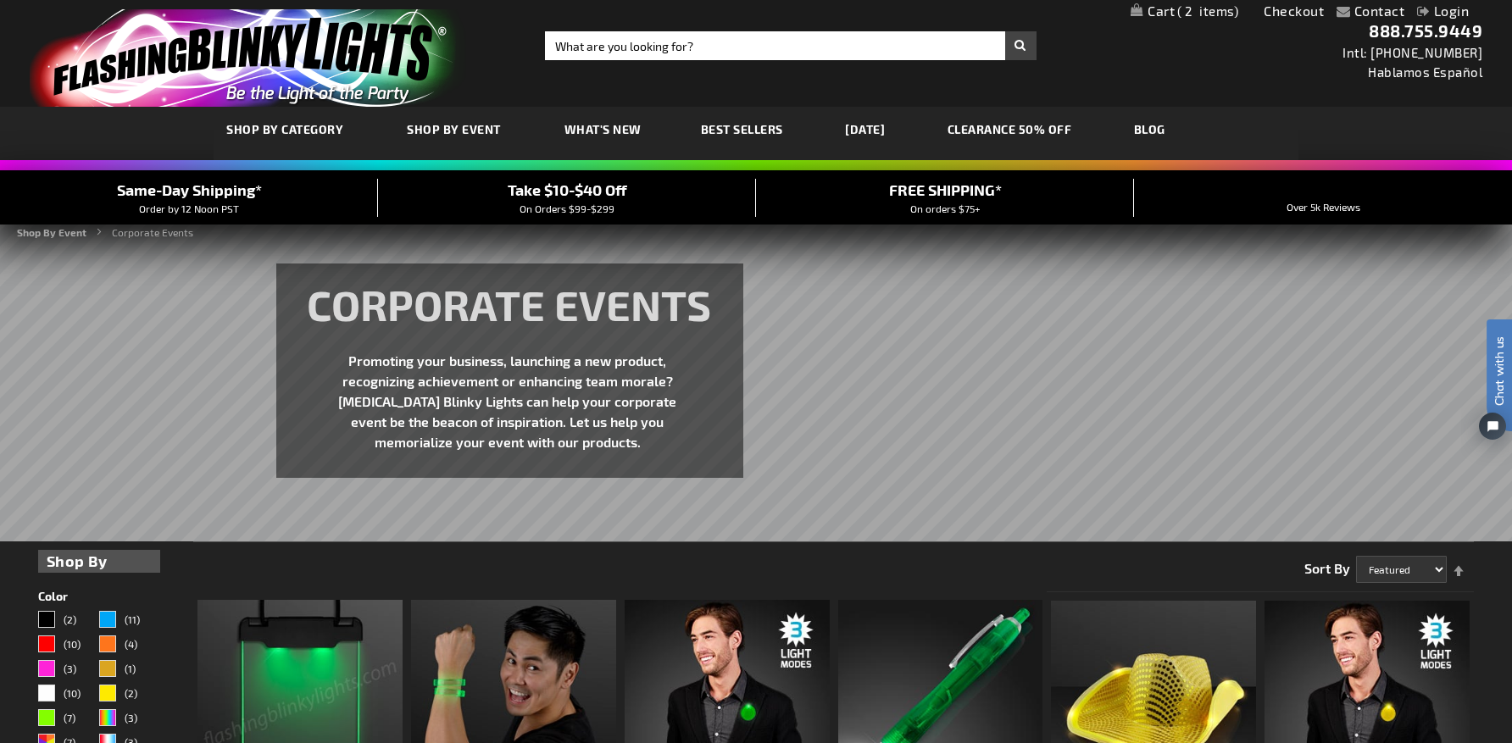
click at [1150, 9] on link "My Cart 2 2 items" at bounding box center [1185, 11] width 108 height 16
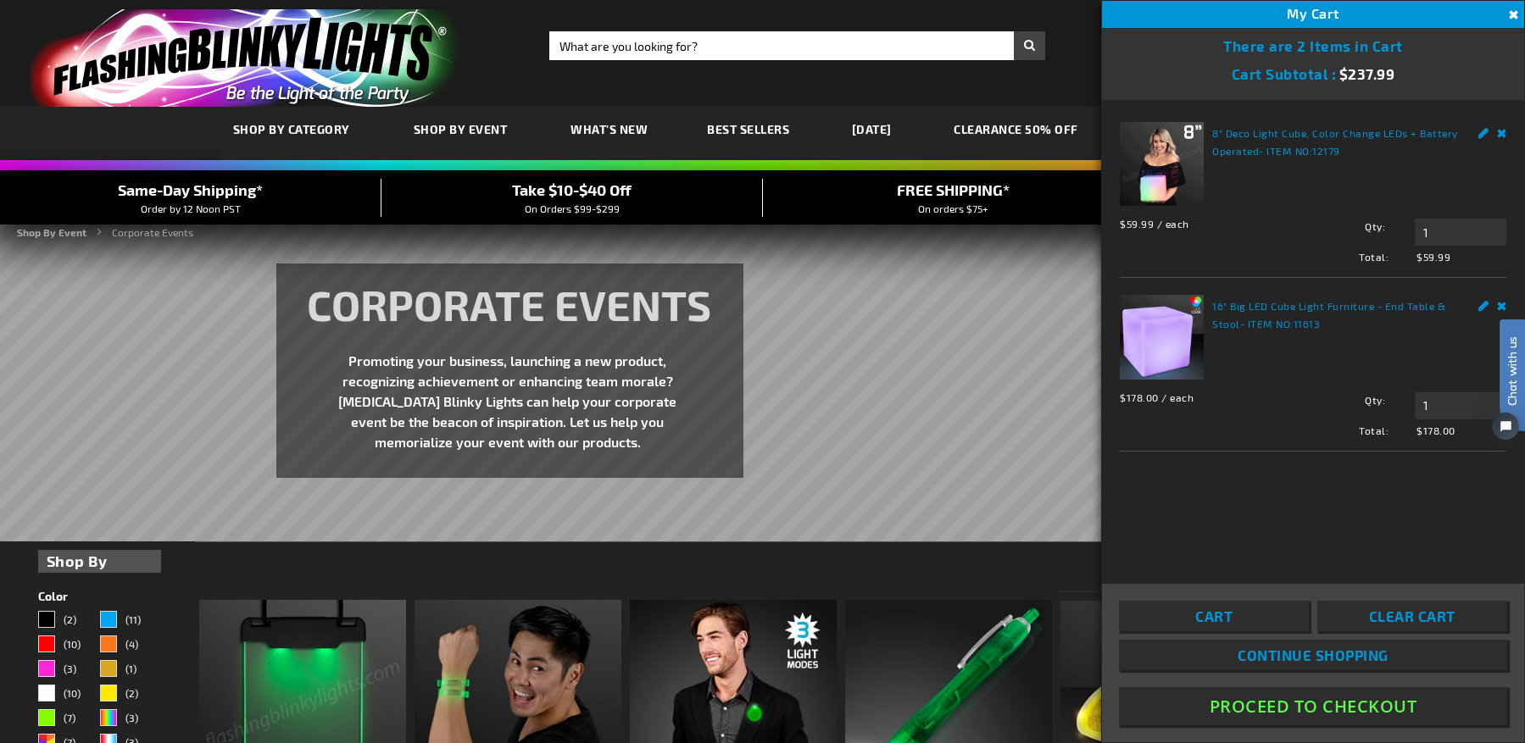
click at [1146, 350] on img at bounding box center [1162, 337] width 84 height 84
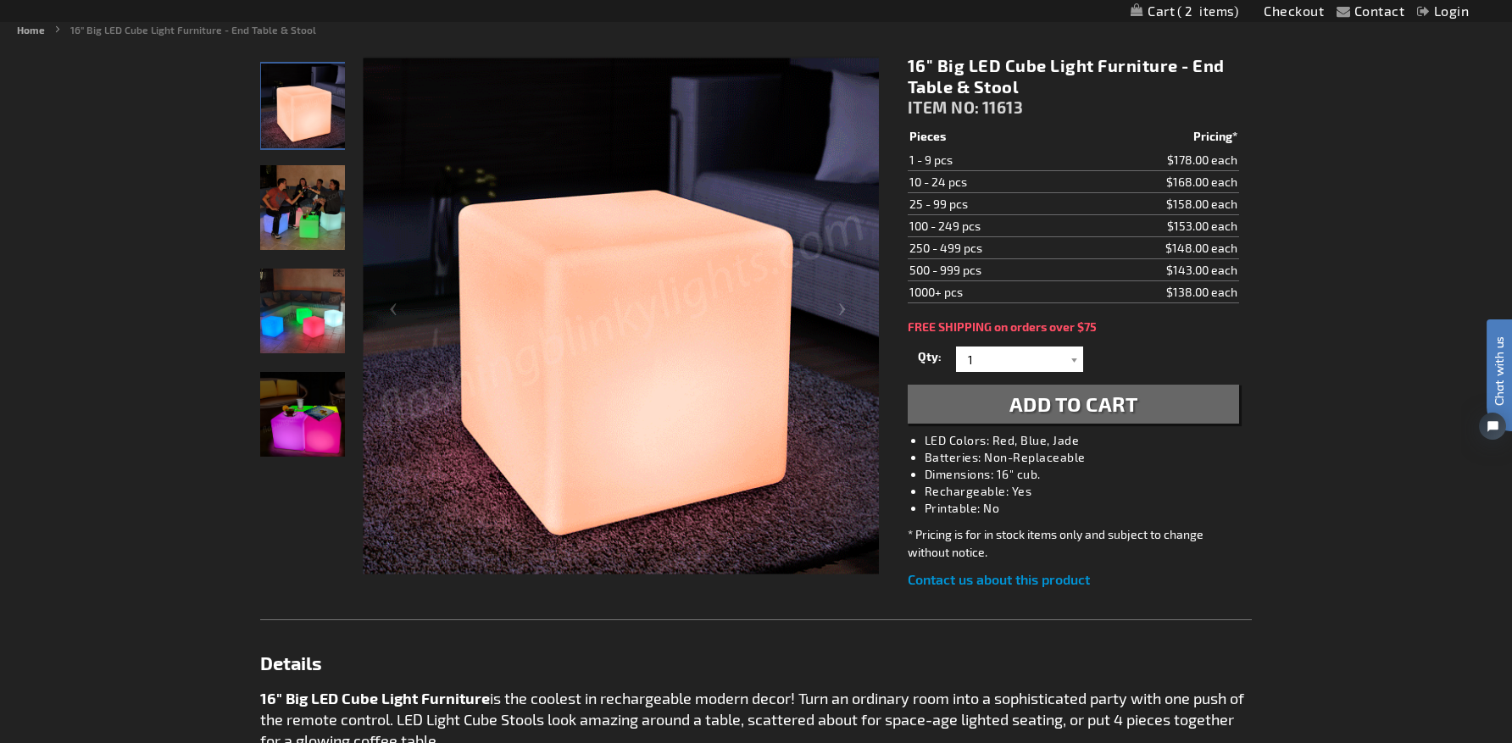
scroll to position [254, 0]
